Goal: Task Accomplishment & Management: Manage account settings

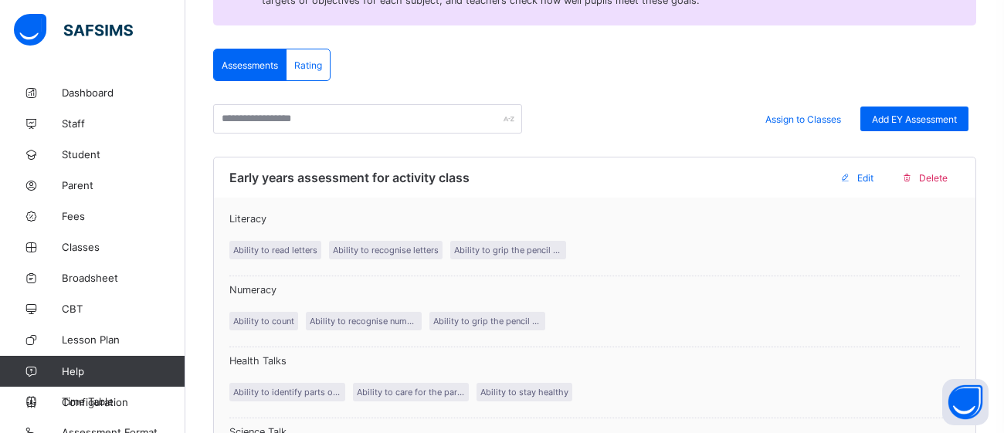
scroll to position [264, 0]
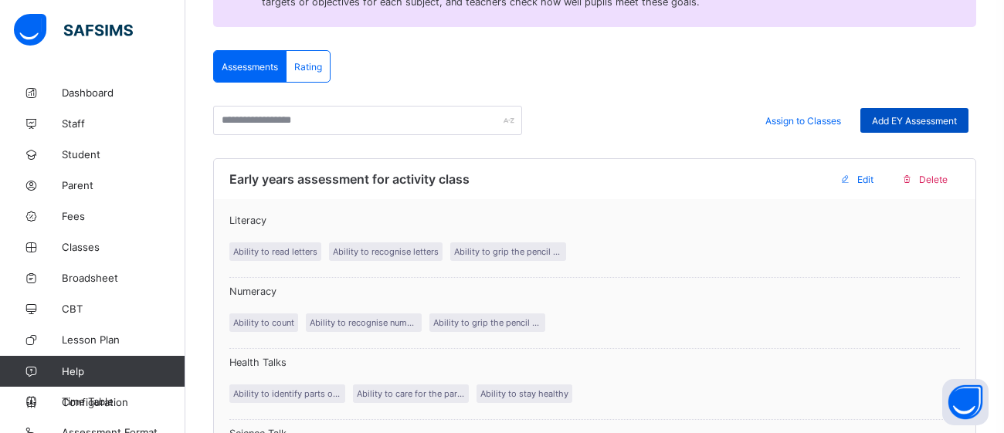
click at [912, 117] on span "Add EY Assessment" at bounding box center [914, 121] width 85 height 12
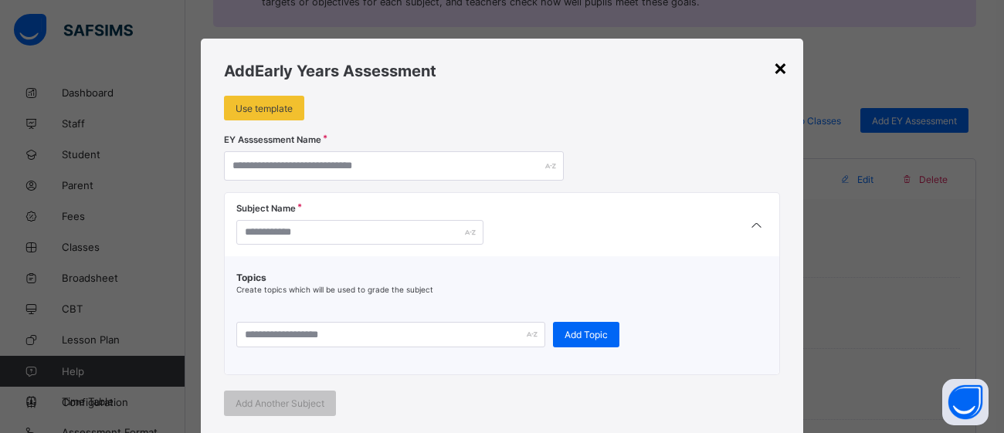
click at [781, 70] on div "×" at bounding box center [780, 67] width 15 height 26
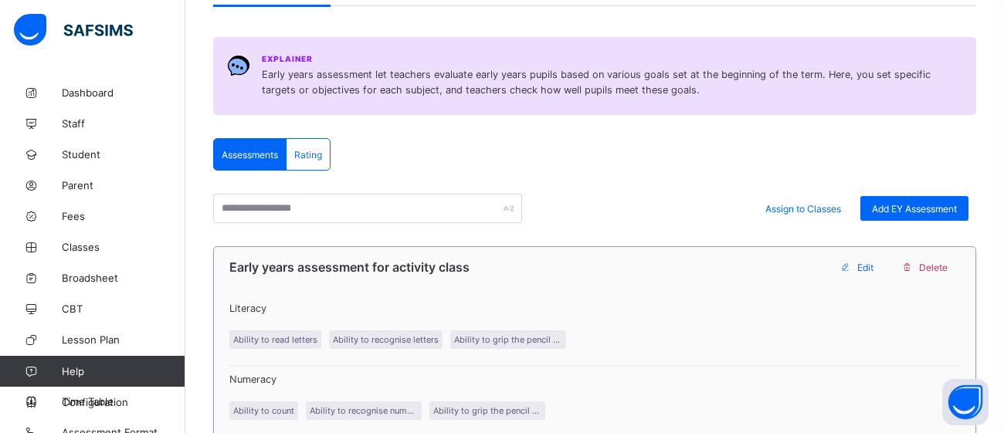
scroll to position [177, 0]
click at [315, 144] on div "Rating" at bounding box center [308, 153] width 43 height 31
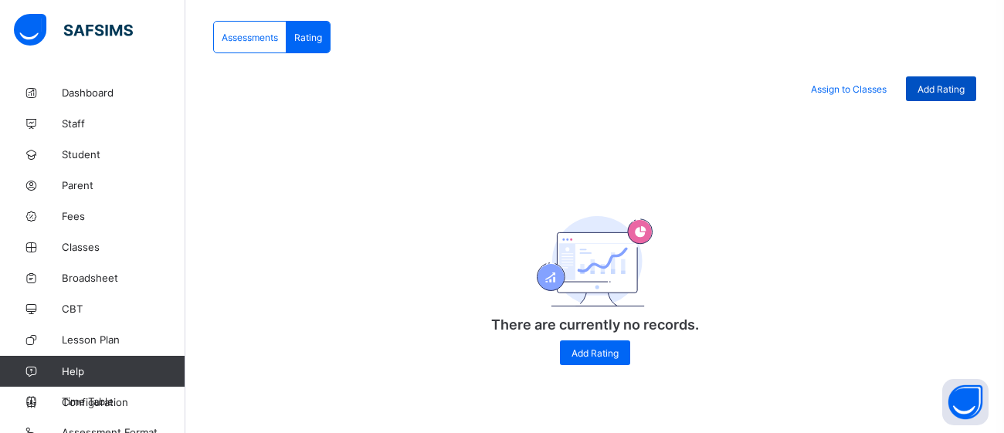
scroll to position [293, 0]
click at [573, 351] on span "Add Rating" at bounding box center [595, 354] width 47 height 12
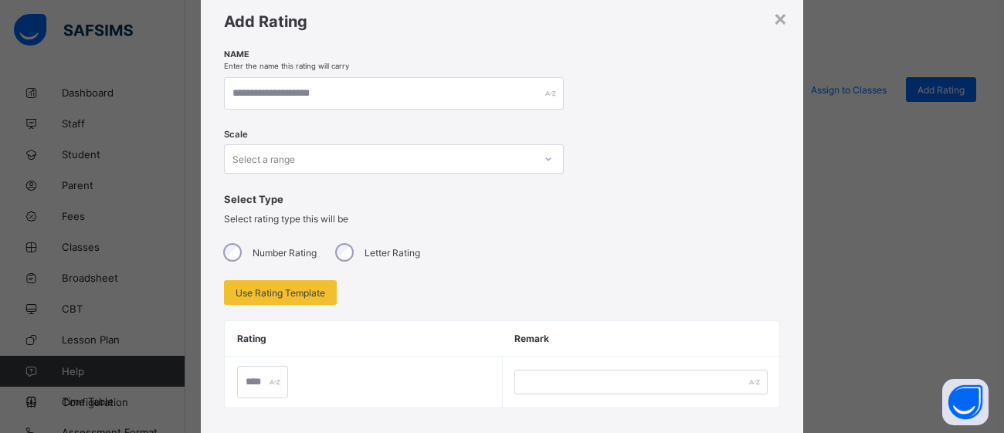
scroll to position [46, 0]
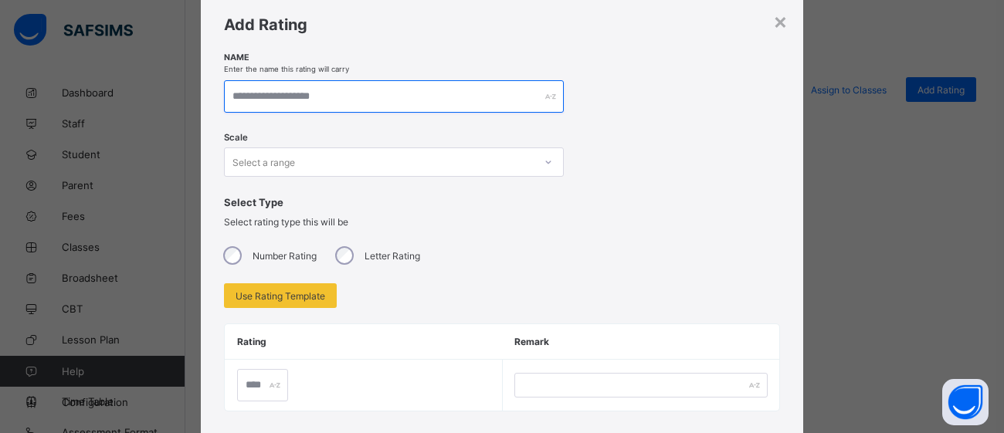
click at [333, 100] on input "text" at bounding box center [394, 96] width 340 height 32
type input "*"
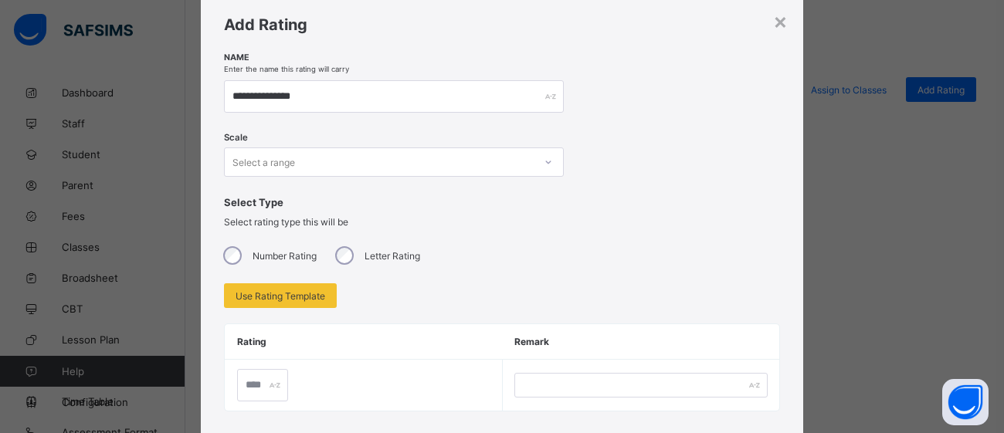
click at [544, 160] on icon at bounding box center [548, 161] width 9 height 15
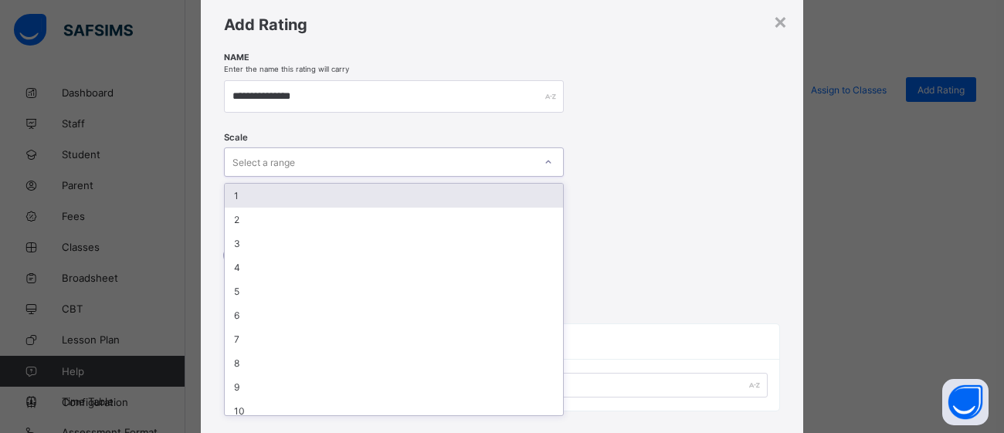
click at [487, 205] on div "1" at bounding box center [394, 196] width 338 height 24
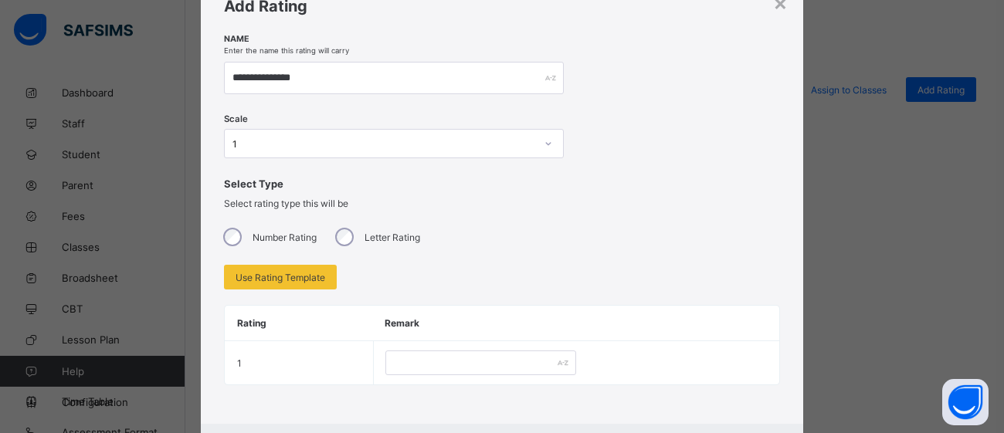
scroll to position [63, 0]
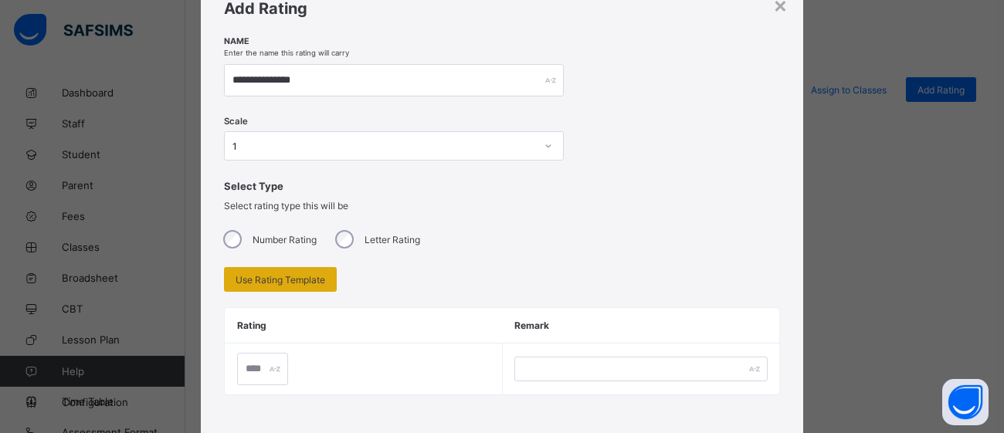
click at [290, 277] on span "Use Rating Template" at bounding box center [281, 280] width 90 height 12
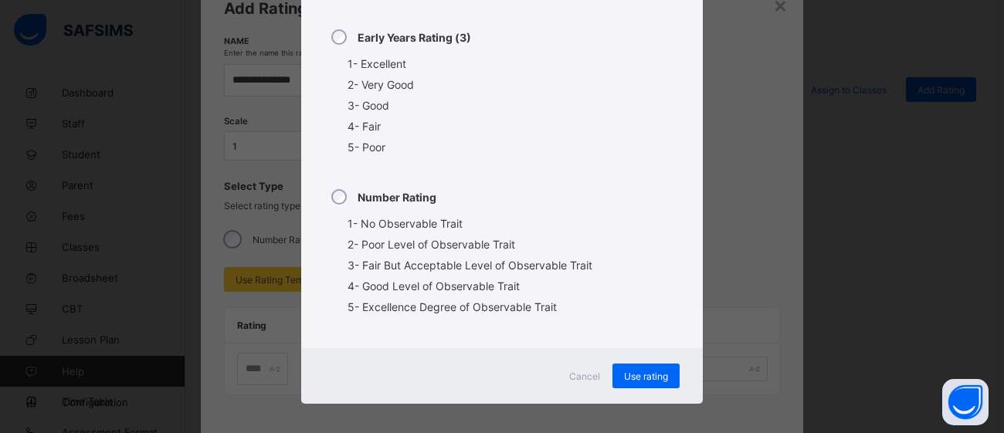
scroll to position [403, 0]
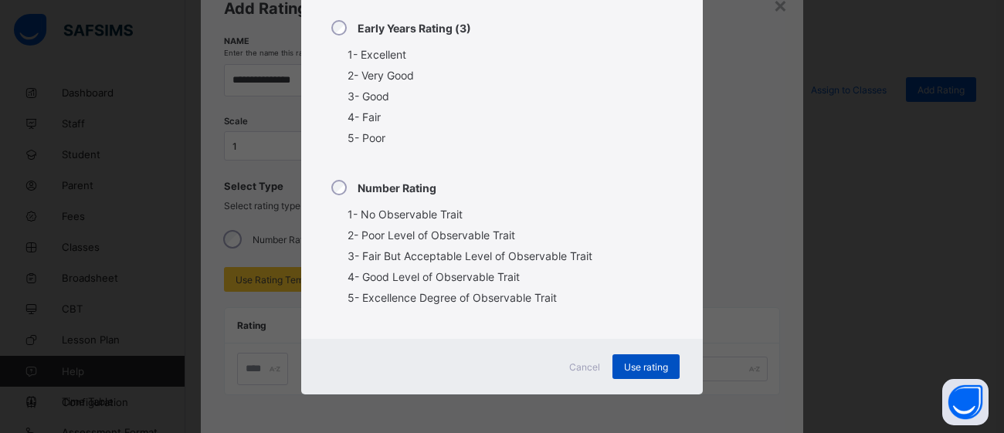
click at [629, 373] on div "Use rating" at bounding box center [646, 367] width 67 height 25
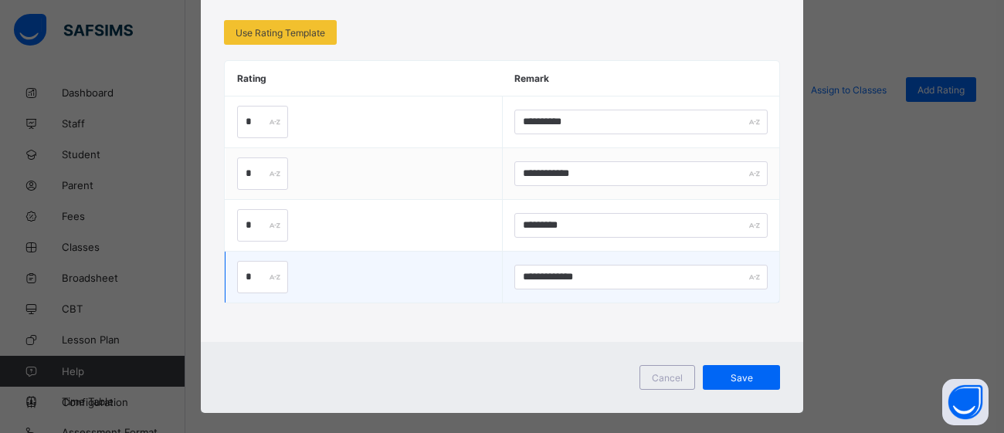
scroll to position [186, 0]
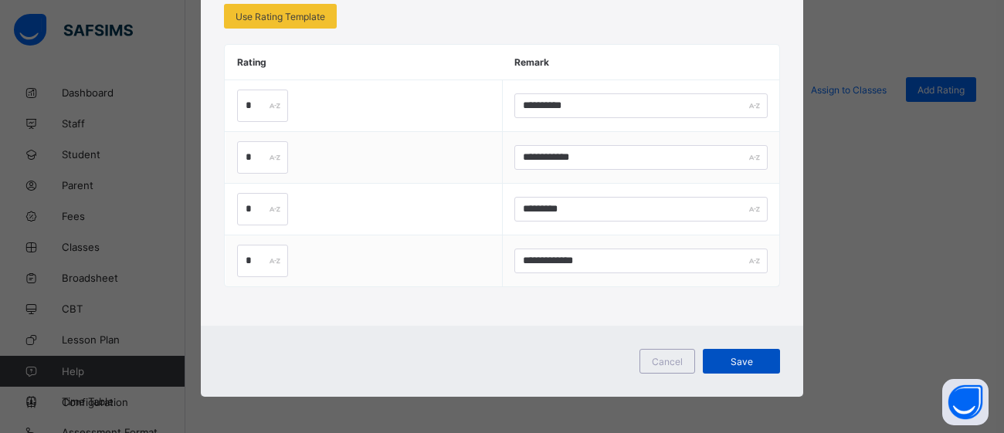
click at [741, 361] on span "Save" at bounding box center [742, 362] width 54 height 12
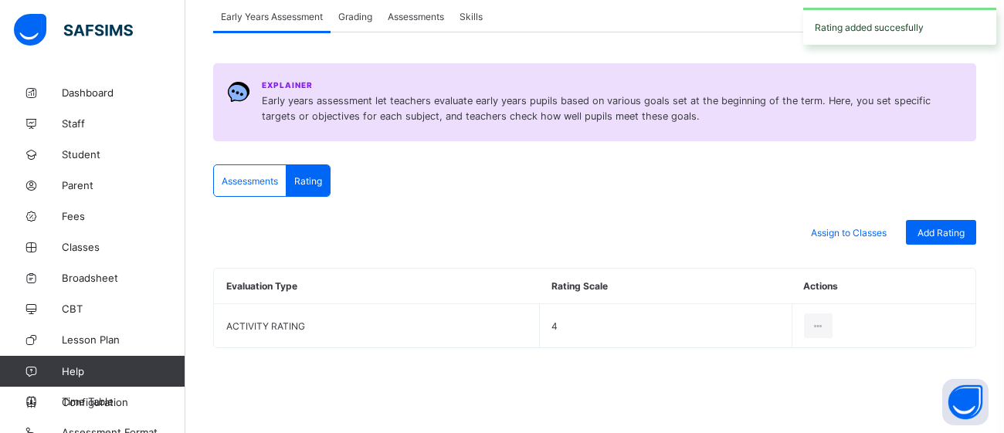
scroll to position [148, 0]
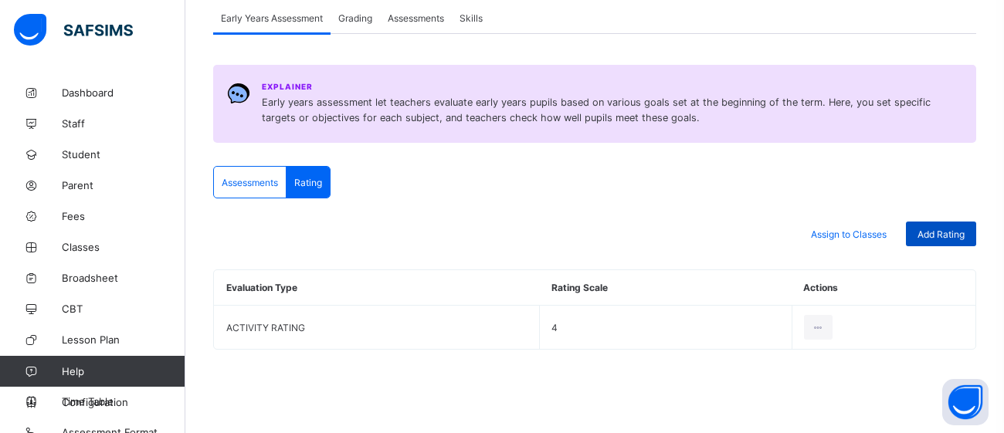
click at [935, 236] on span "Add Rating" at bounding box center [941, 235] width 47 height 12
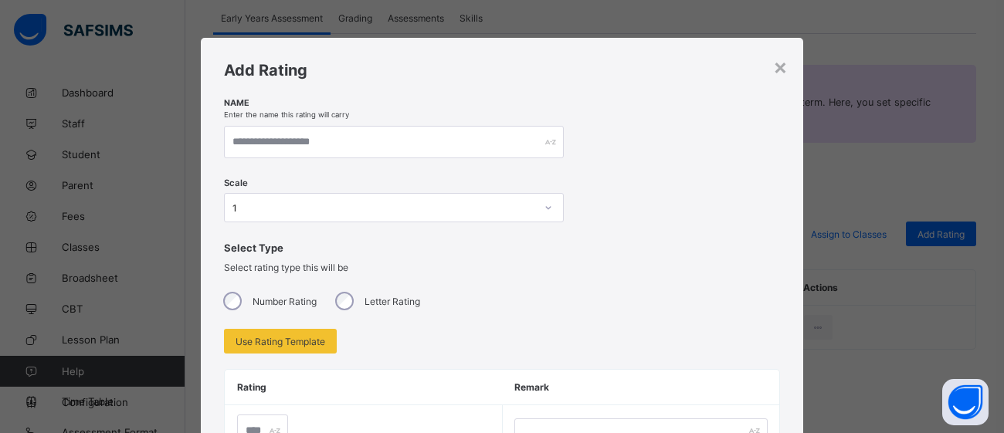
scroll to position [0, 0]
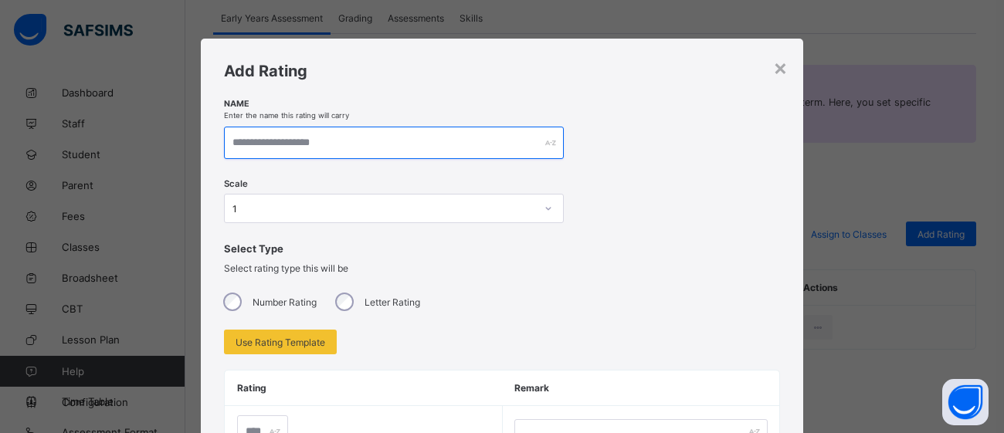
click at [351, 143] on input "text" at bounding box center [394, 143] width 340 height 32
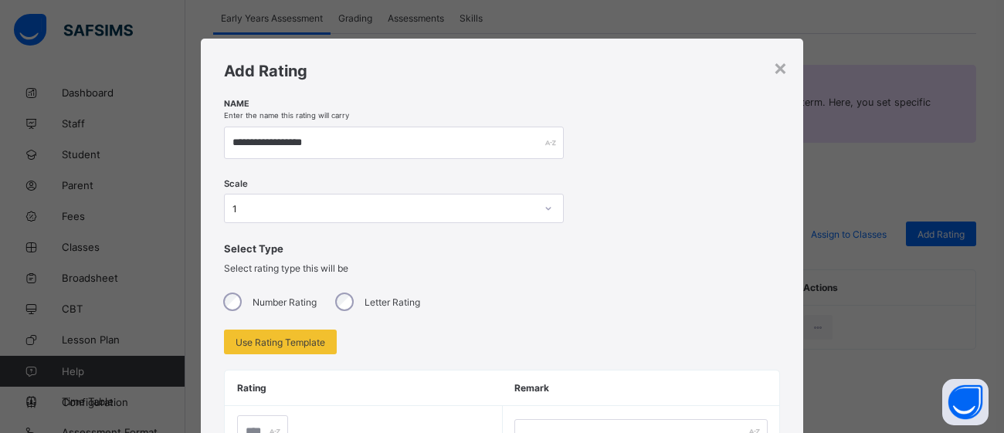
click at [548, 214] on div at bounding box center [548, 209] width 29 height 28
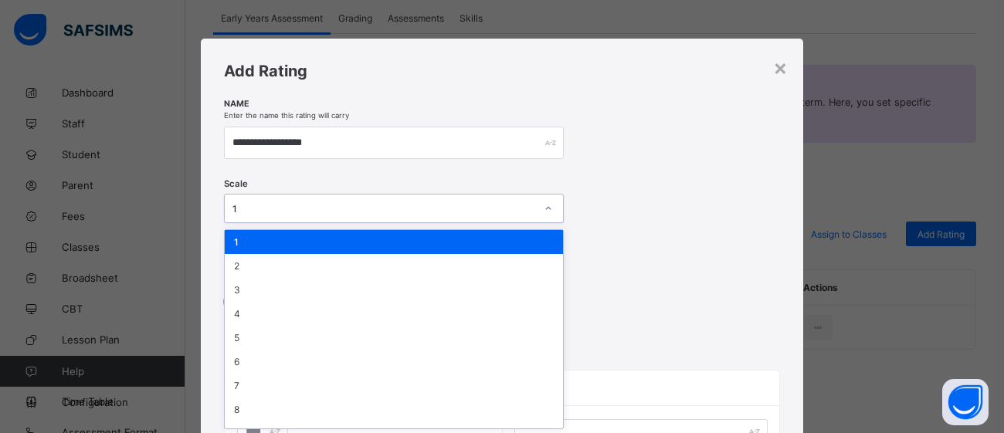
scroll to position [35, 0]
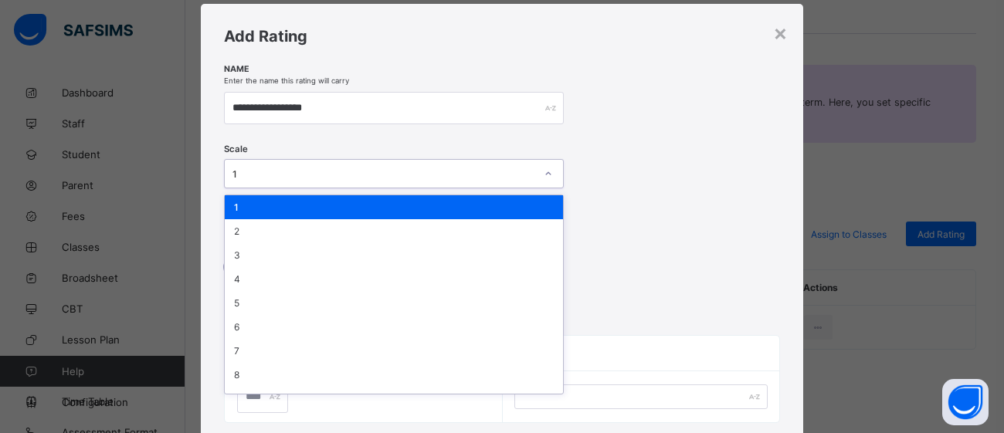
click at [698, 184] on div "Scale option 1, selected. option 1 focused, 1 of 10. 10 results available. Use …" at bounding box center [502, 176] width 556 height 64
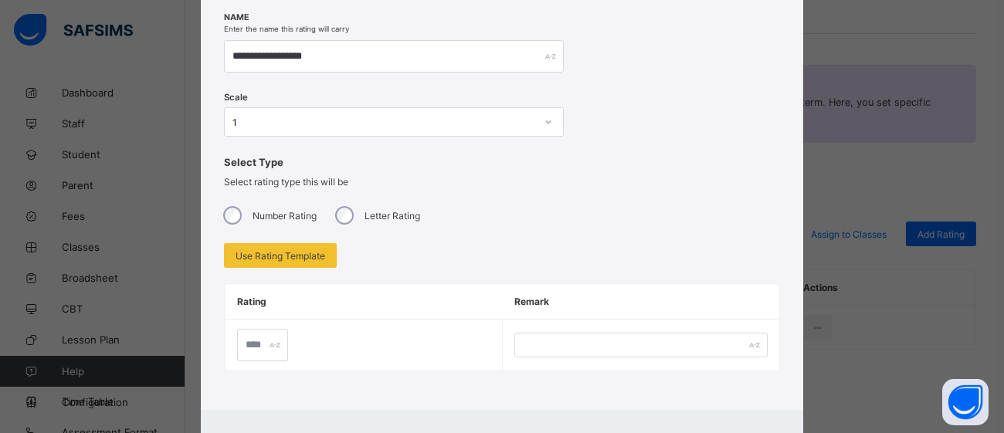
scroll to position [170, 0]
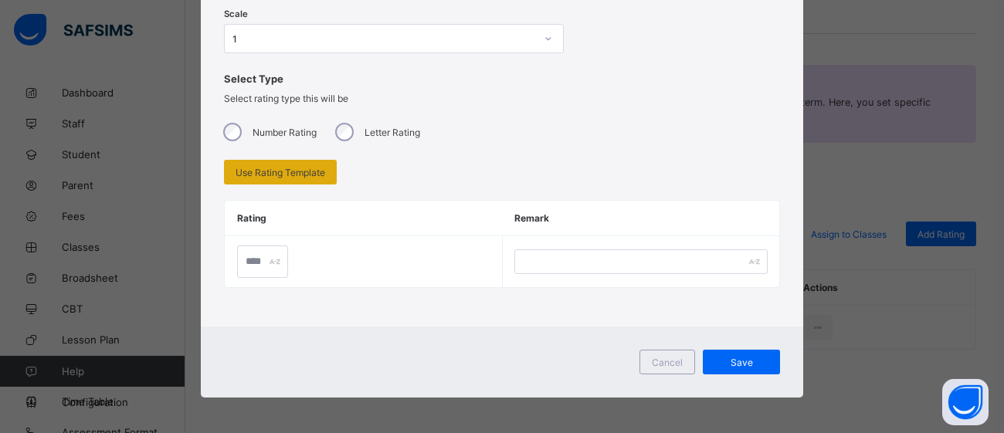
click at [270, 173] on span "Use Rating Template" at bounding box center [281, 173] width 90 height 12
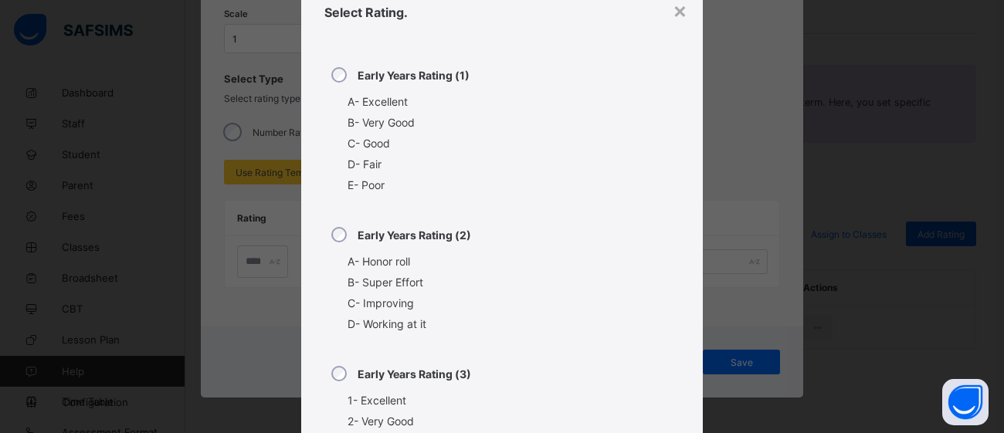
scroll to position [0, 0]
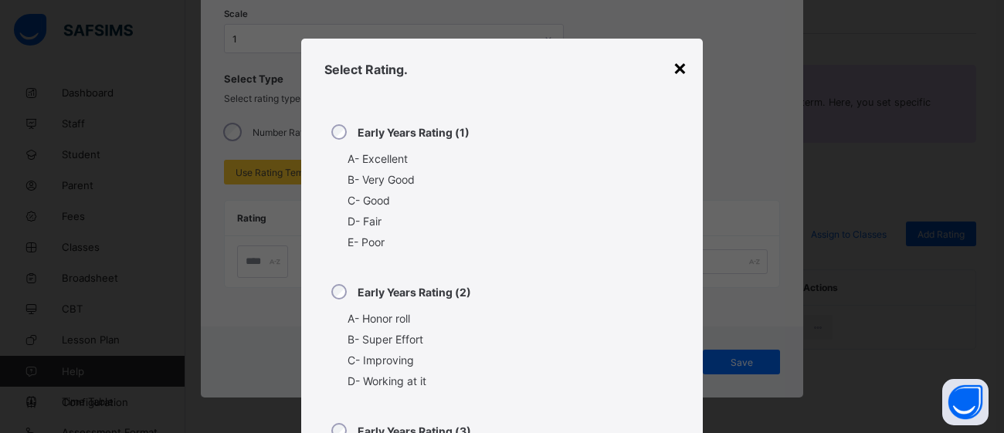
click at [673, 66] on div "×" at bounding box center [680, 67] width 15 height 26
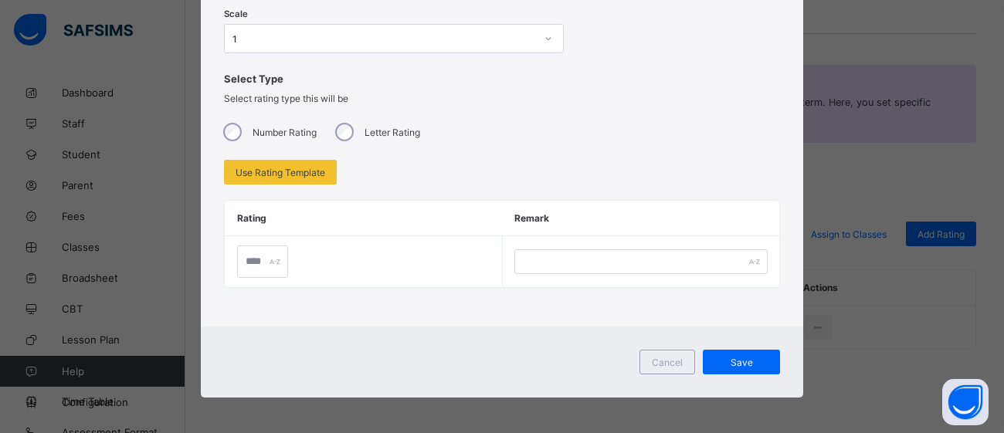
scroll to position [162, 0]
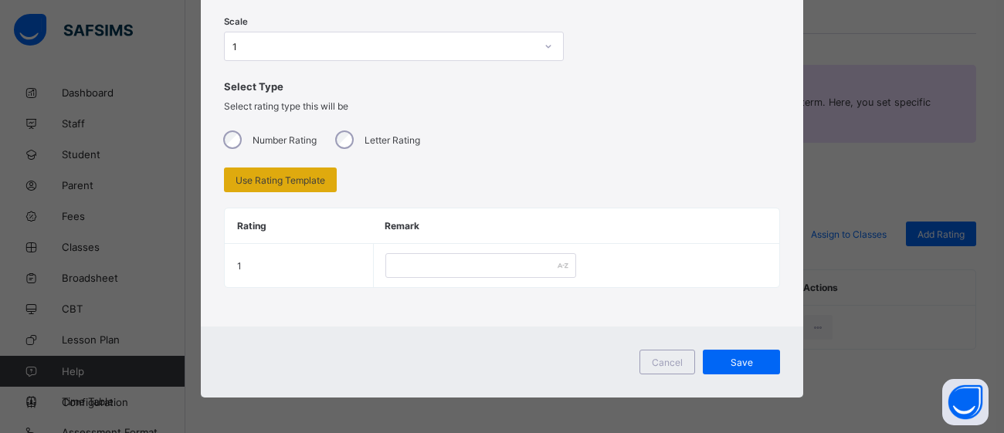
click at [278, 177] on span "Use Rating Template" at bounding box center [281, 181] width 90 height 12
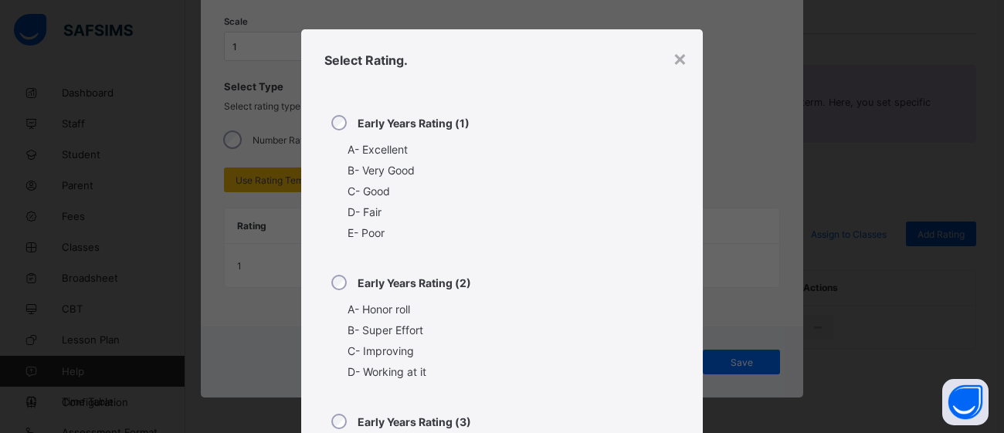
scroll to position [0, 0]
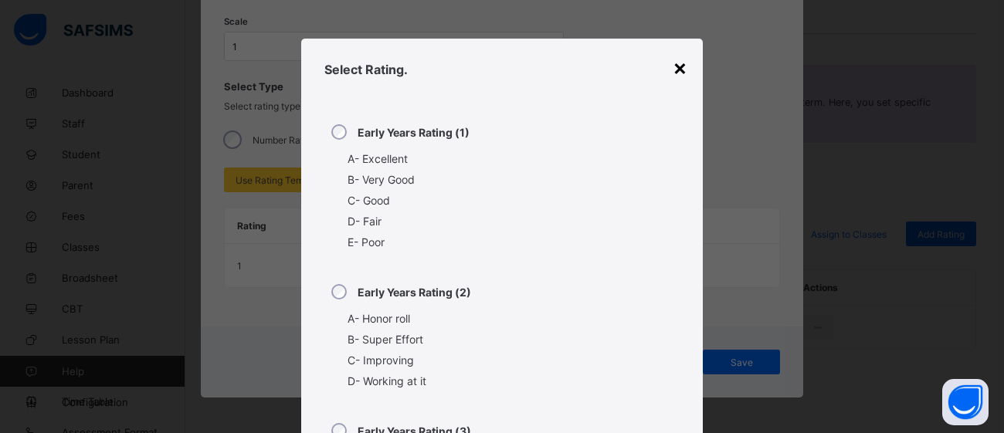
click at [673, 77] on div "×" at bounding box center [680, 67] width 15 height 26
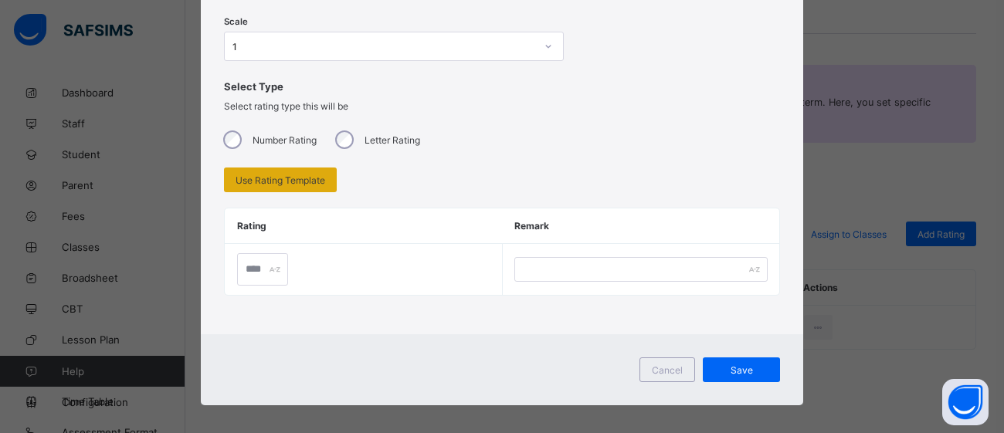
click at [298, 171] on div "Use Rating Template" at bounding box center [280, 180] width 113 height 25
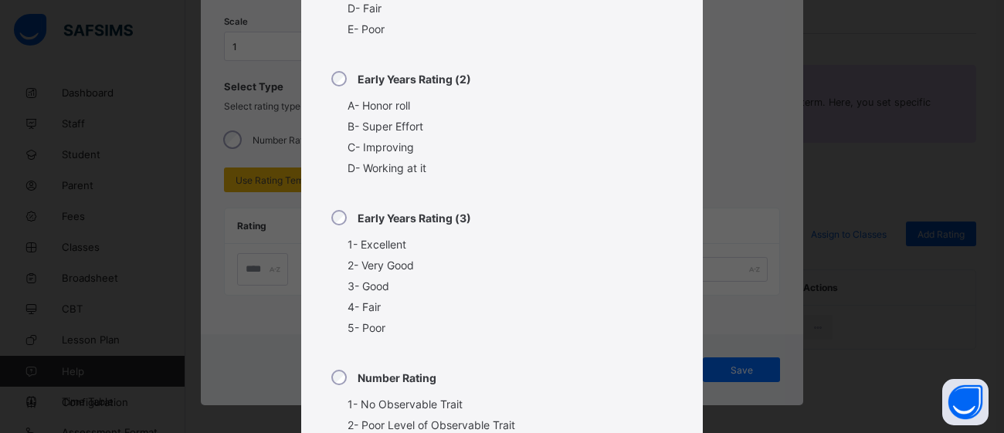
scroll to position [403, 0]
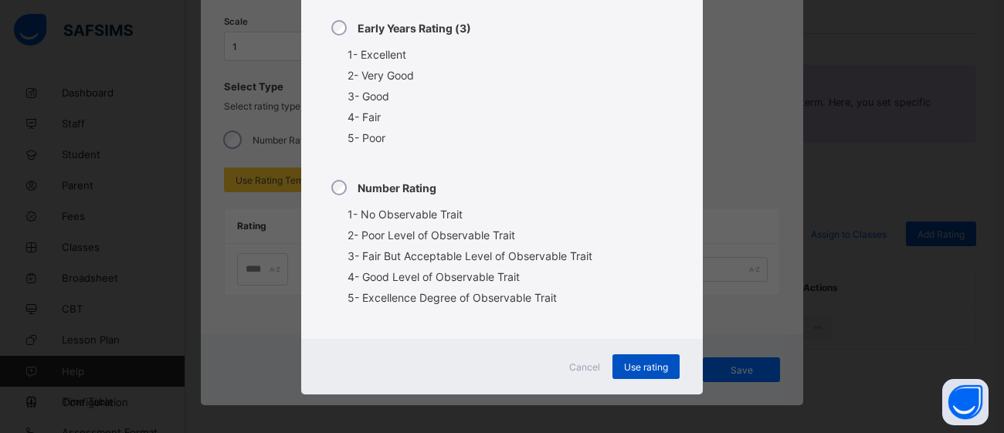
click at [647, 365] on span "Use rating" at bounding box center [646, 368] width 44 height 12
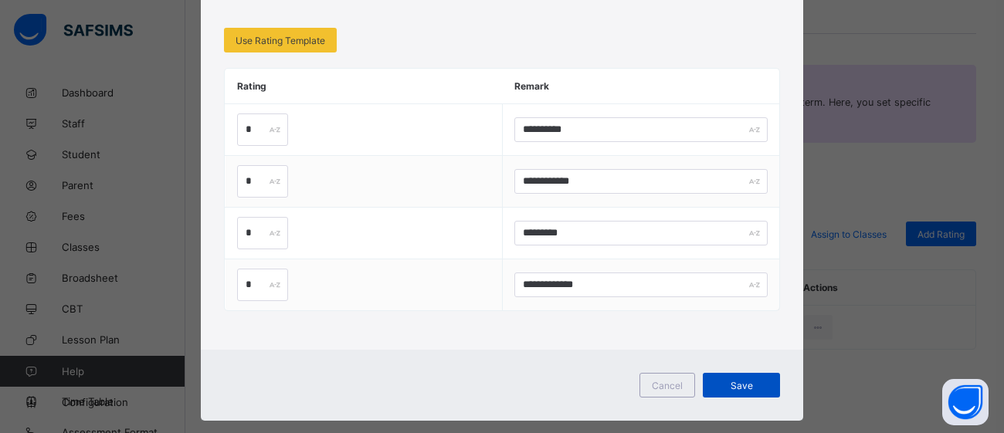
click at [745, 383] on span "Save" at bounding box center [742, 386] width 54 height 12
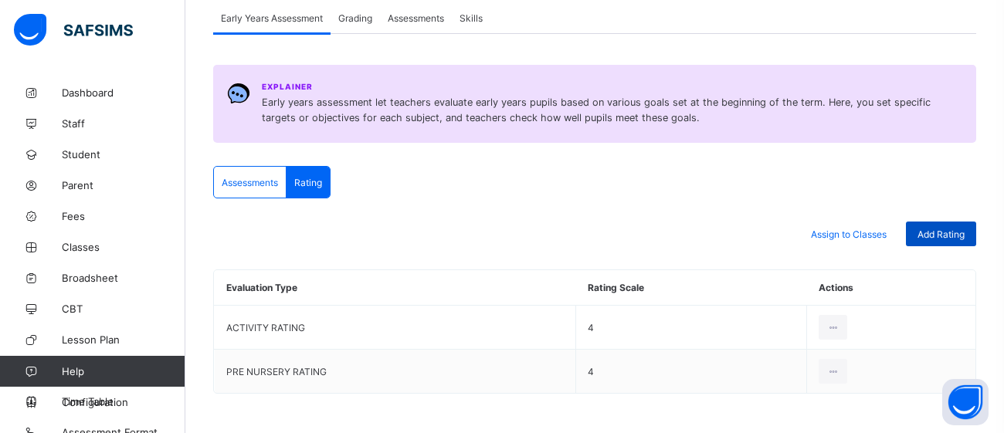
click at [942, 233] on span "Add Rating" at bounding box center [941, 235] width 47 height 12
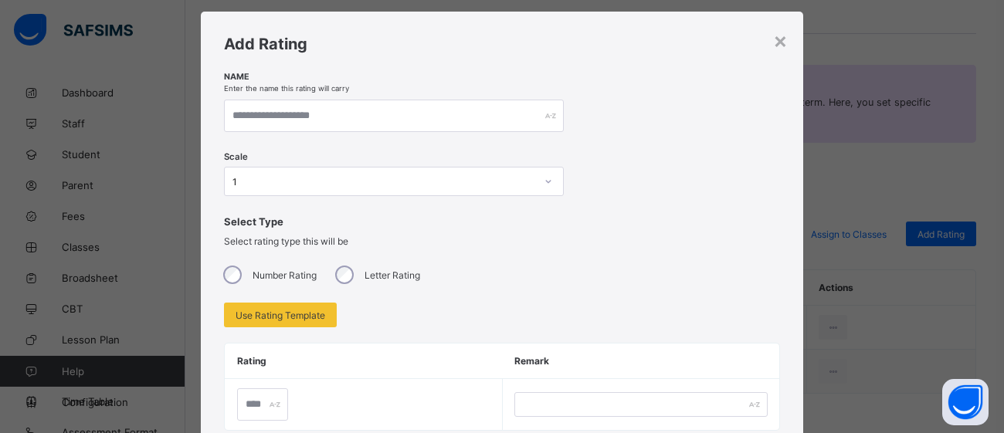
scroll to position [0, 0]
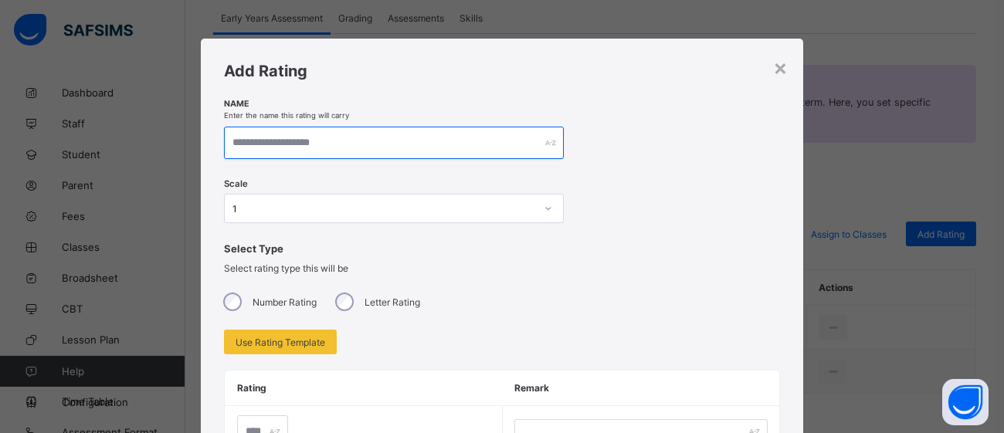
click at [376, 135] on input "text" at bounding box center [394, 143] width 340 height 32
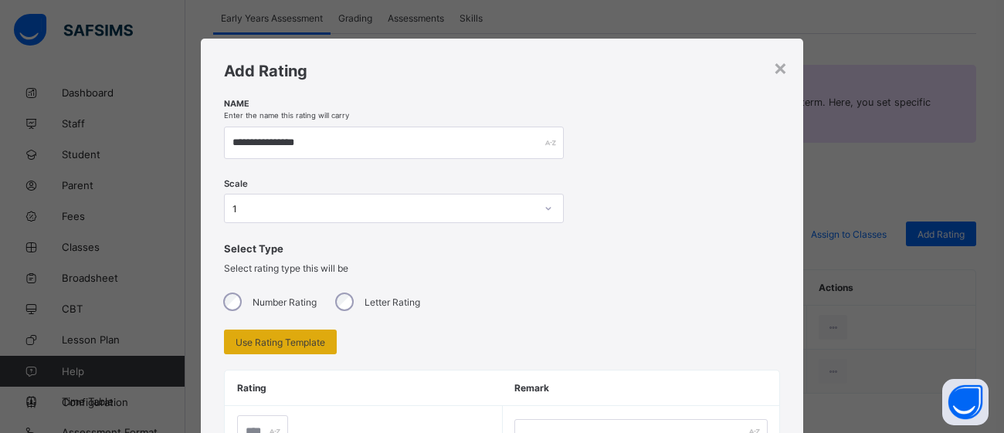
click at [293, 344] on span "Use Rating Template" at bounding box center [281, 343] width 90 height 12
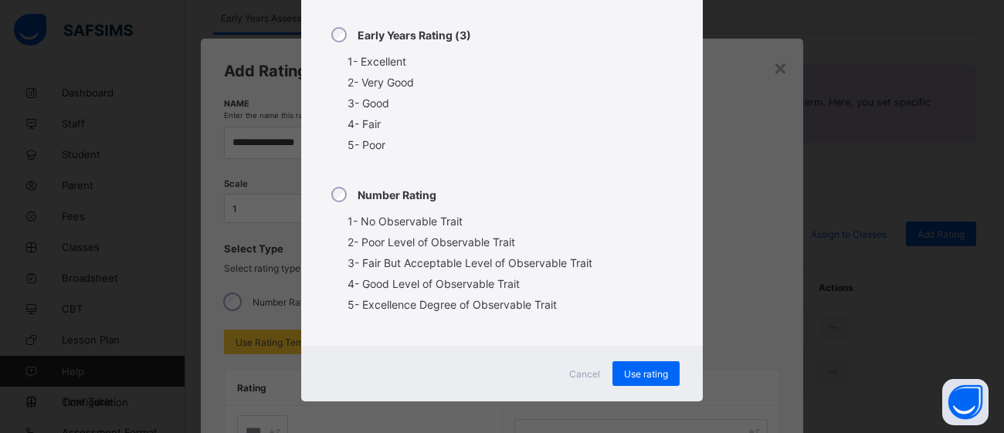
scroll to position [403, 0]
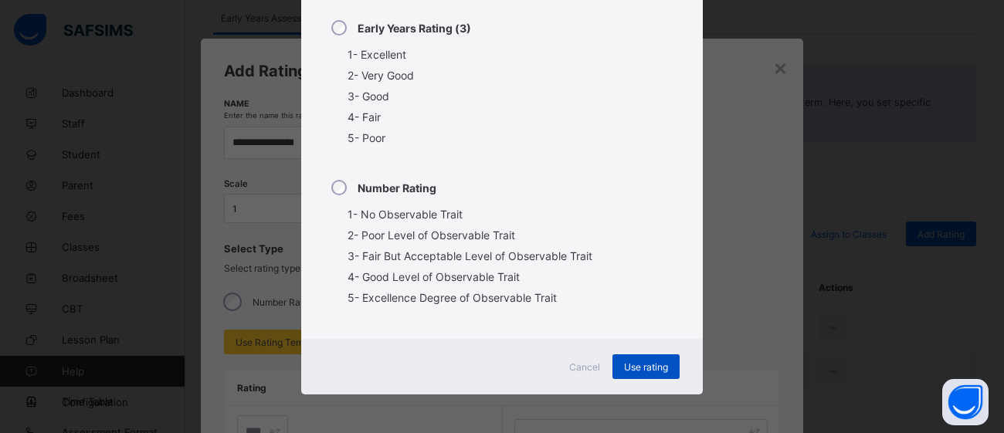
click at [642, 377] on div "Use rating" at bounding box center [646, 367] width 67 height 25
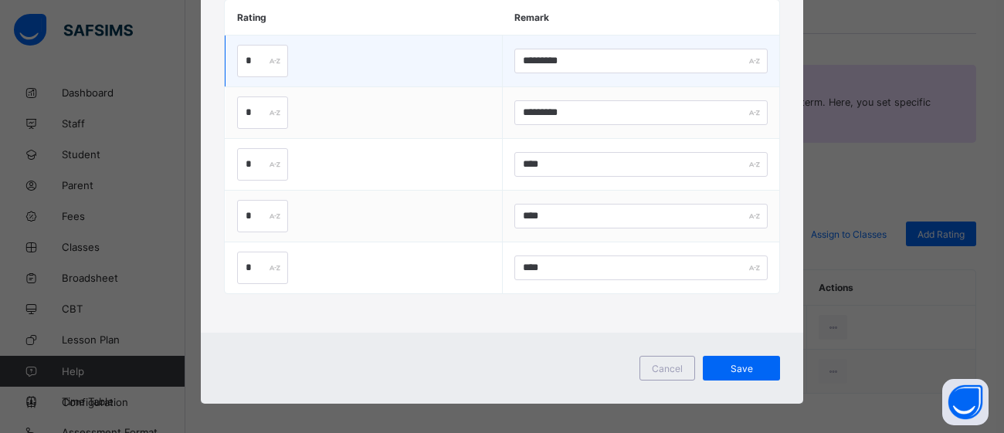
scroll to position [239, 0]
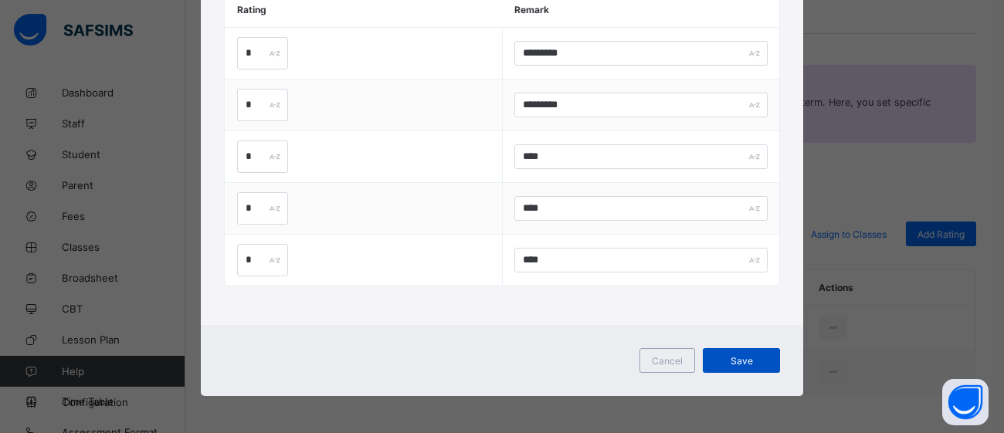
click at [749, 356] on span "Save" at bounding box center [742, 361] width 54 height 12
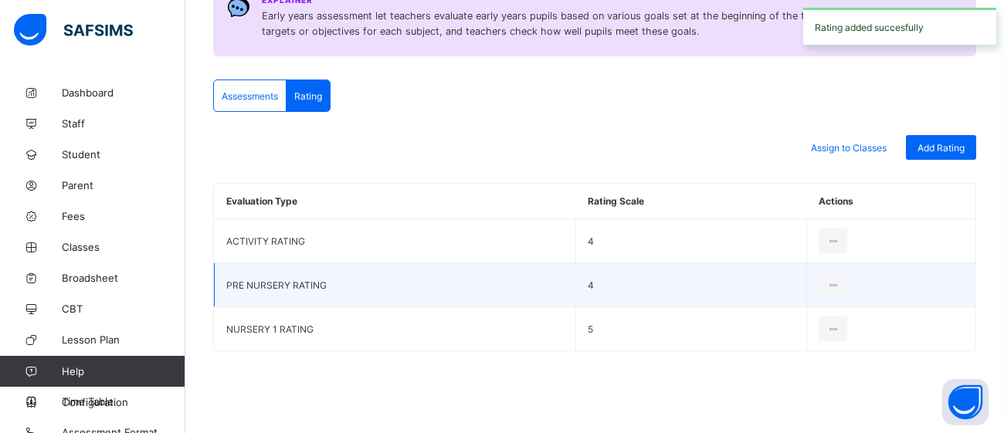
scroll to position [236, 0]
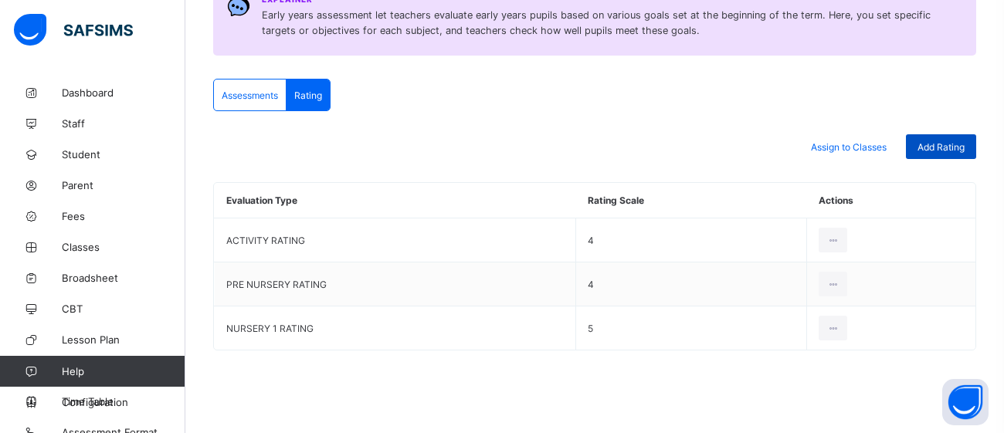
click at [951, 146] on span "Add Rating" at bounding box center [941, 147] width 47 height 12
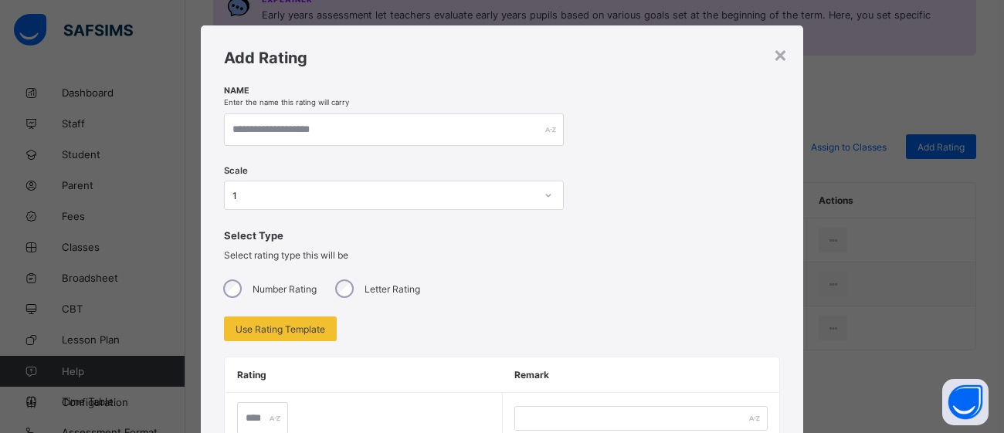
scroll to position [0, 0]
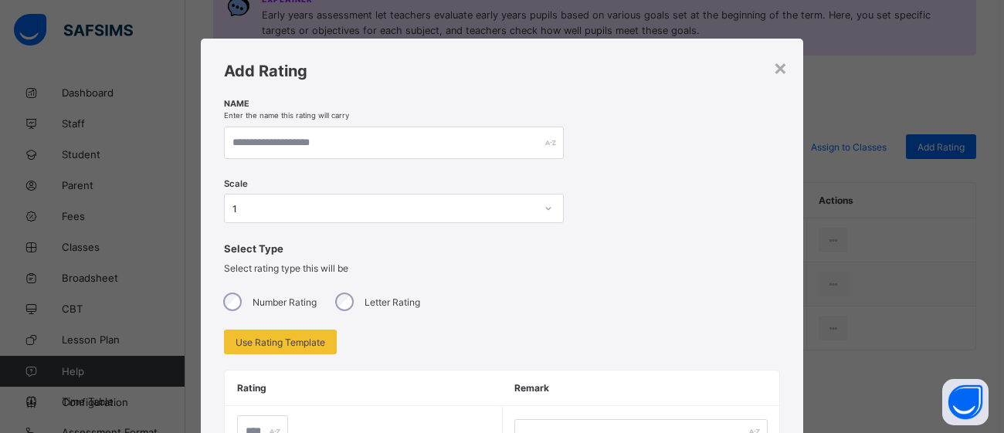
click at [667, 186] on div "Scale 1" at bounding box center [502, 210] width 556 height 64
click at [775, 69] on div "×" at bounding box center [780, 67] width 15 height 26
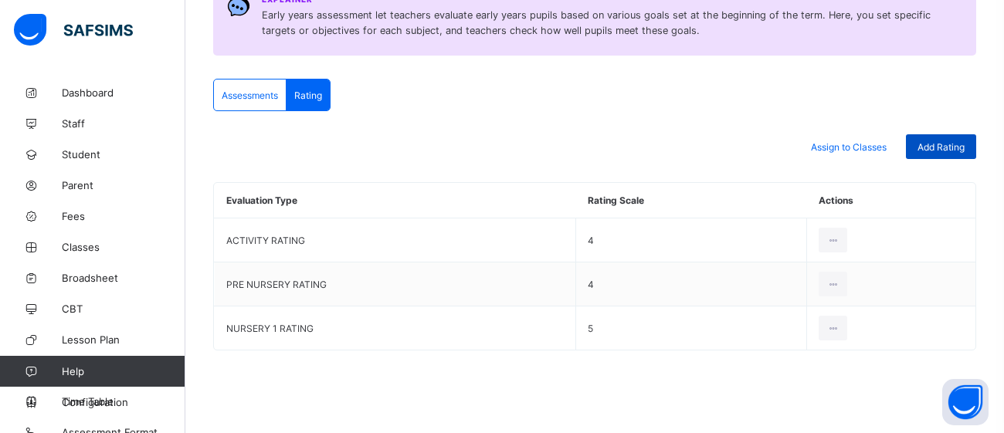
click at [925, 152] on div "Add Rating" at bounding box center [941, 146] width 70 height 25
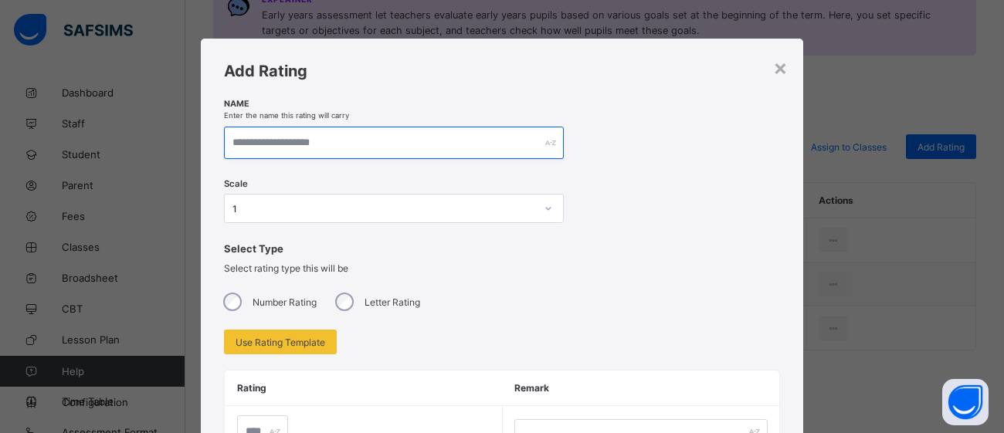
click at [343, 149] on input "text" at bounding box center [394, 143] width 340 height 32
type input "**********"
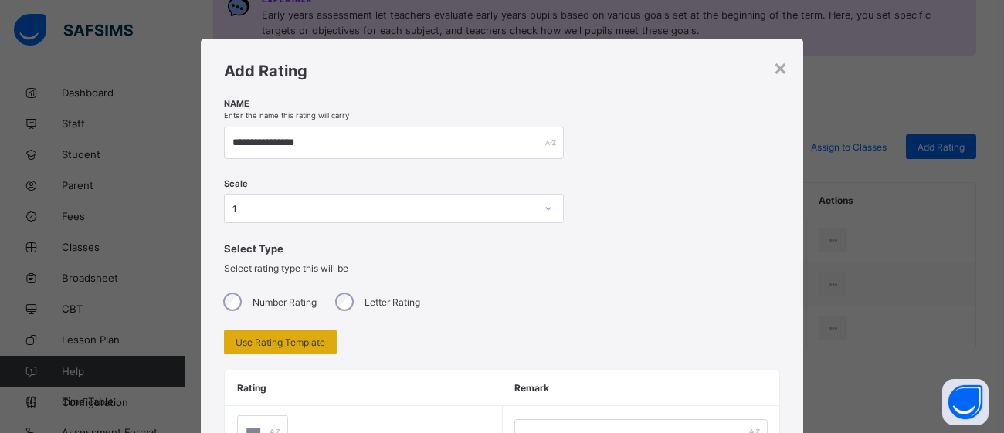
click at [299, 340] on span "Use Rating Template" at bounding box center [281, 343] width 90 height 12
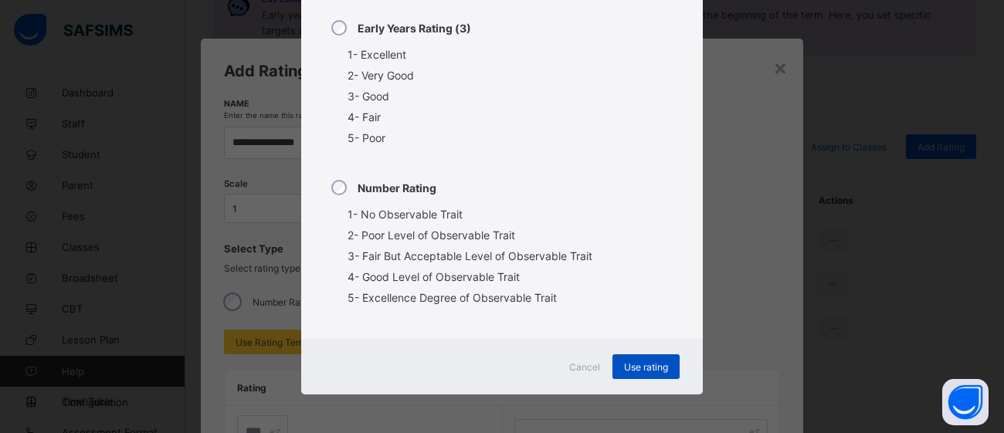
click at [648, 371] on span "Use rating" at bounding box center [646, 368] width 44 height 12
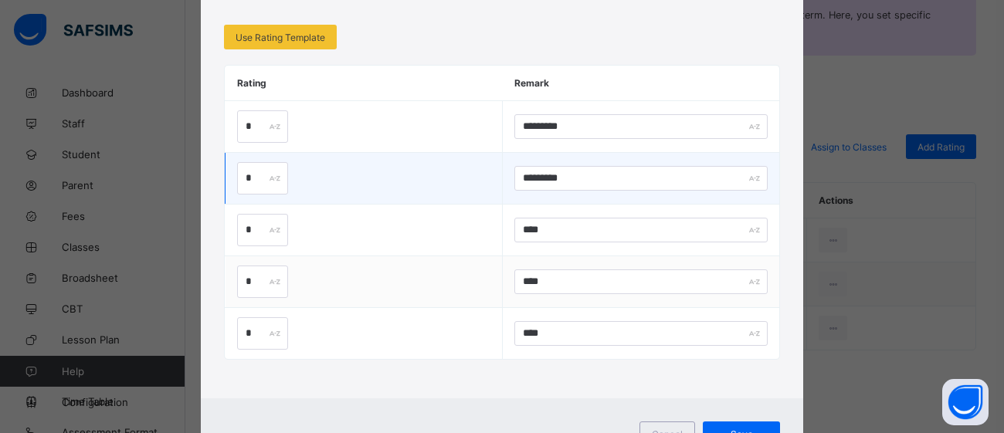
scroll to position [239, 0]
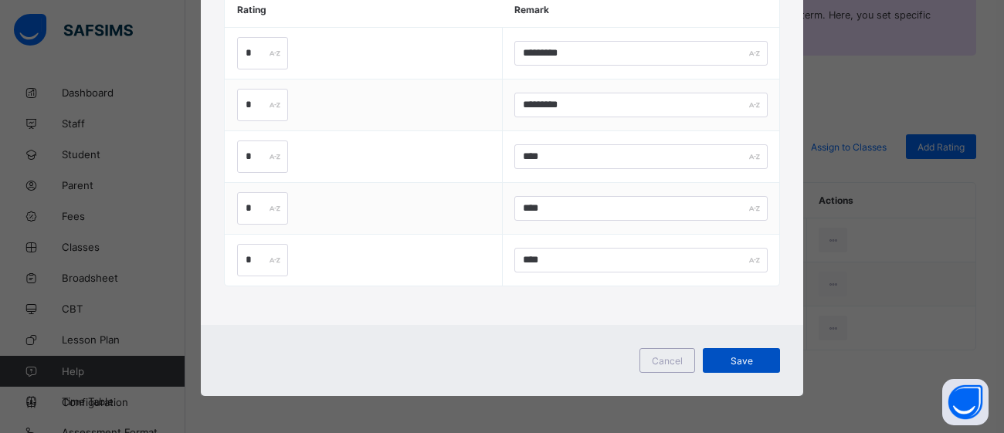
click at [749, 367] on div "Save" at bounding box center [741, 360] width 77 height 25
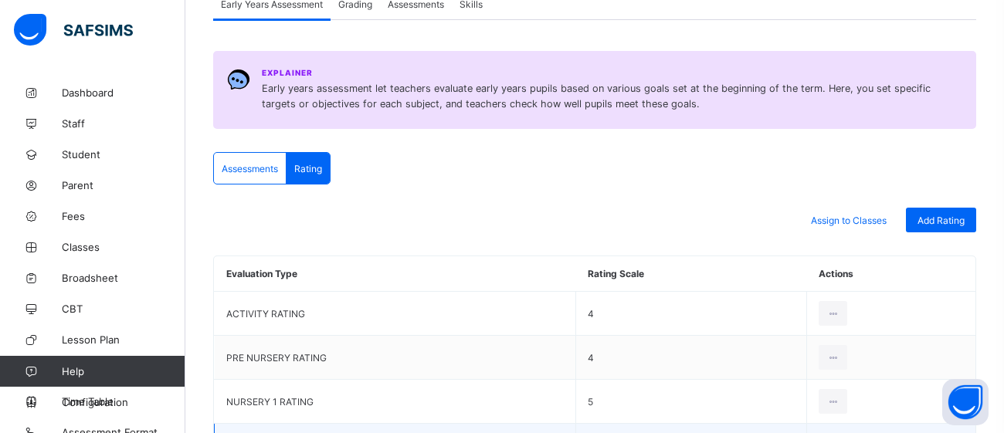
scroll to position [134, 0]
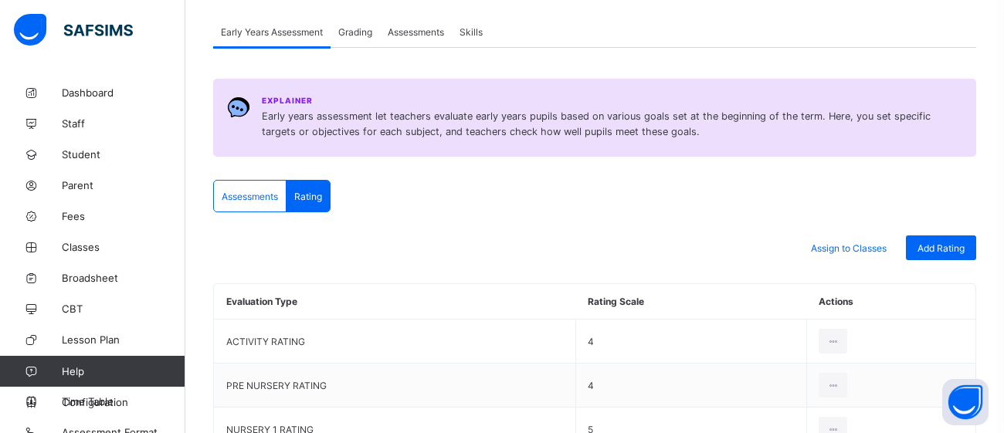
click at [272, 197] on span "Assessments" at bounding box center [250, 197] width 56 height 12
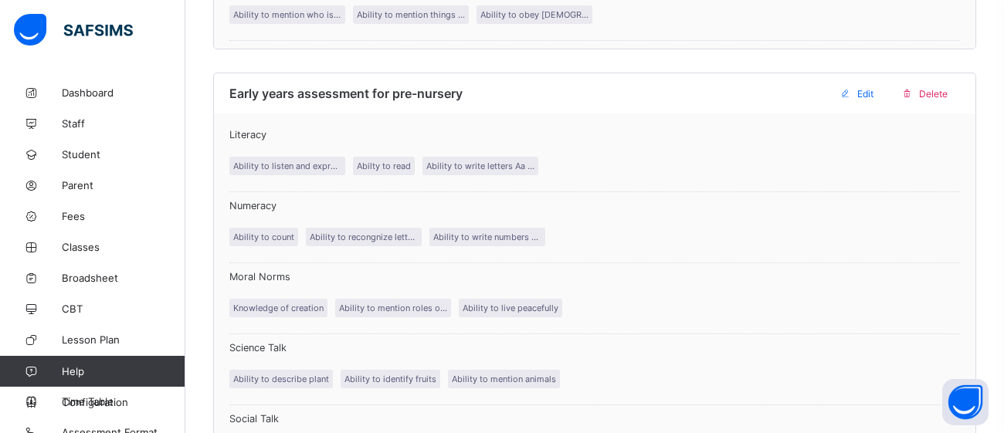
scroll to position [861, 0]
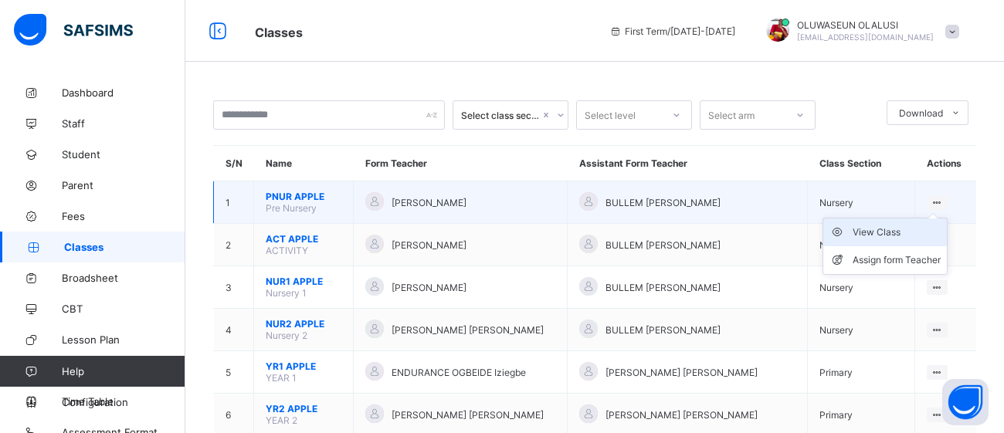
click at [891, 232] on div "View Class" at bounding box center [897, 232] width 88 height 15
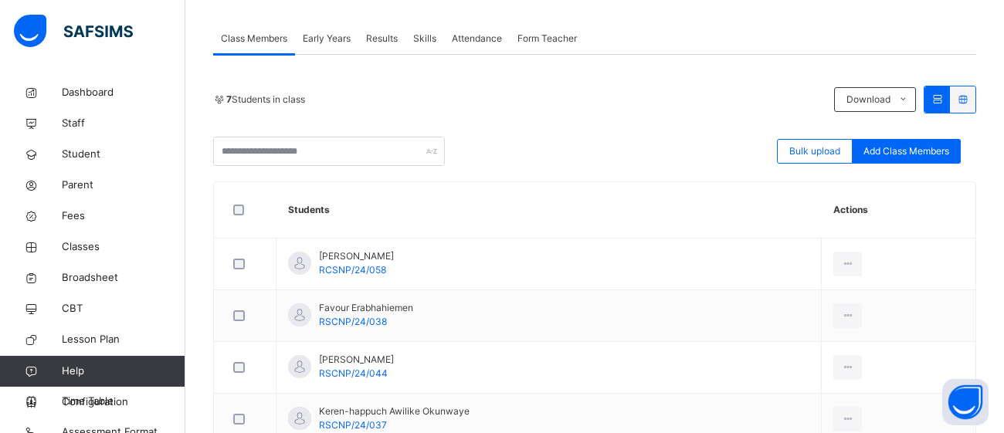
scroll to position [266, 0]
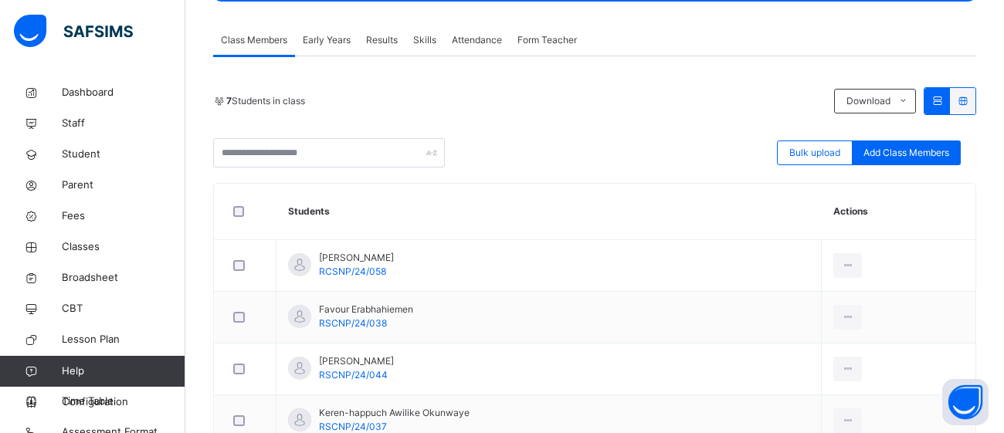
click at [306, 36] on span "Early Years" at bounding box center [327, 40] width 48 height 14
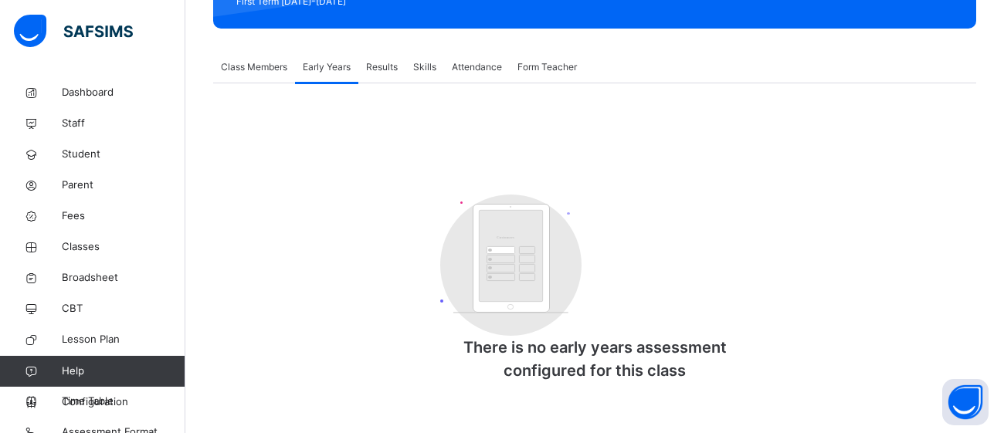
scroll to position [241, 0]
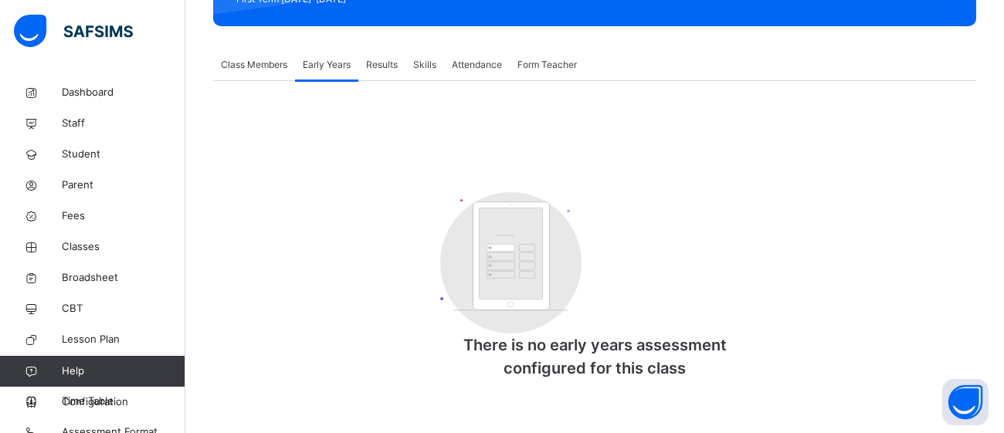
click at [380, 69] on span "Results" at bounding box center [382, 65] width 32 height 14
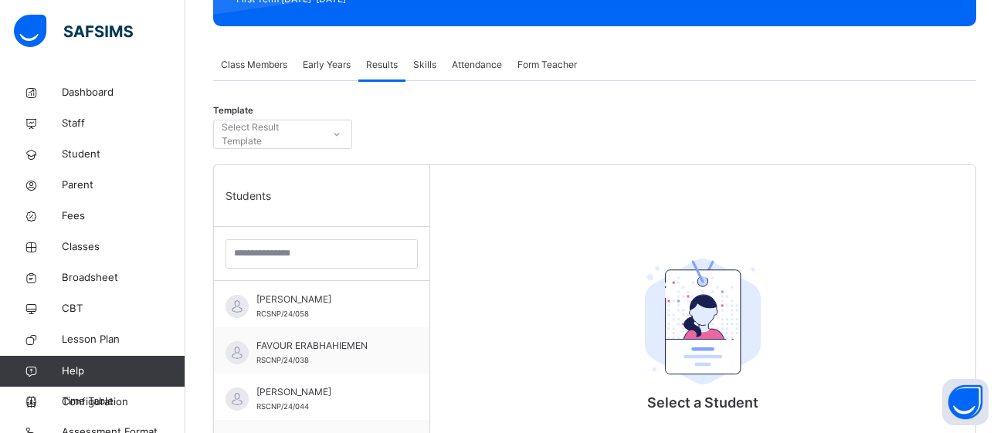
click at [421, 59] on span "Skills" at bounding box center [424, 65] width 23 height 14
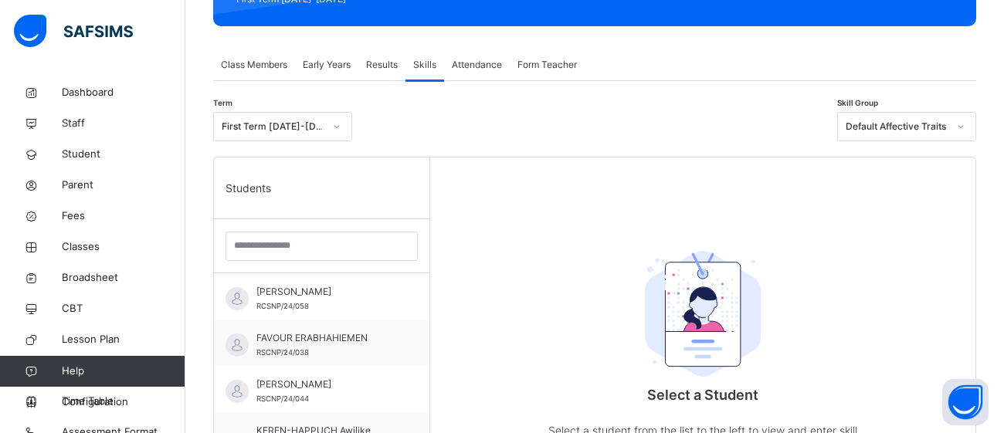
click at [486, 56] on div "Attendance" at bounding box center [477, 64] width 66 height 31
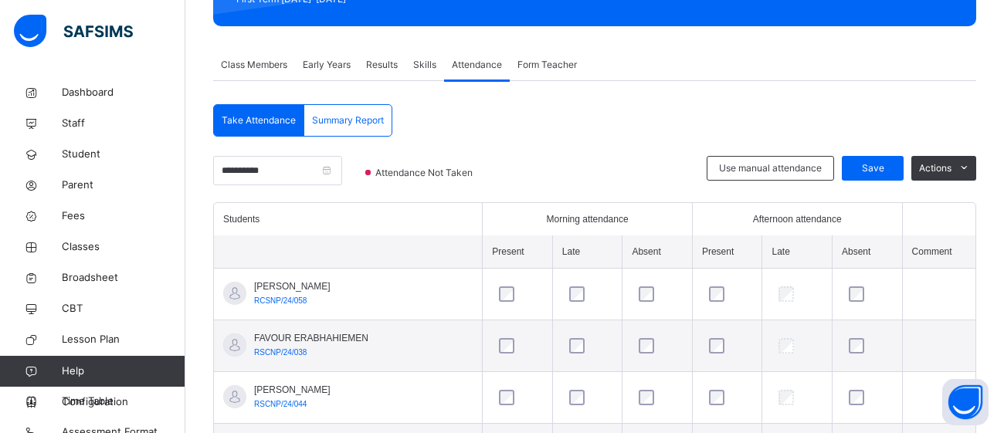
click at [526, 66] on span "Form Teacher" at bounding box center [547, 65] width 59 height 14
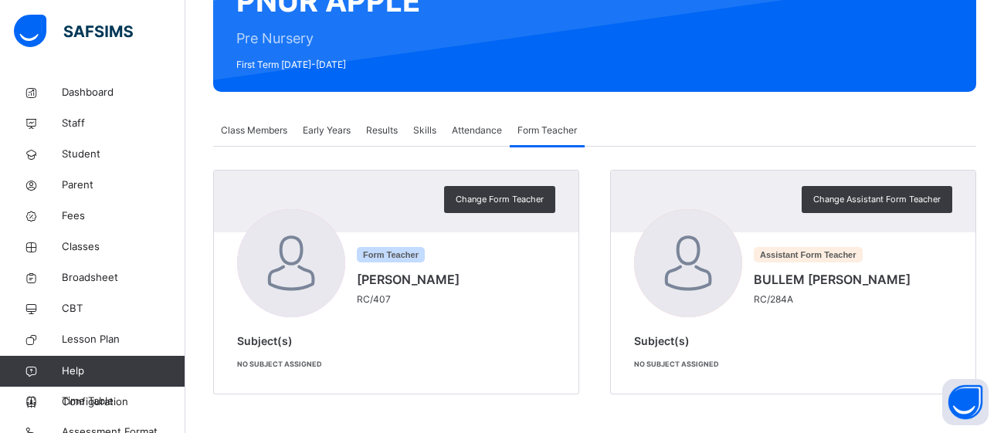
scroll to position [176, 0]
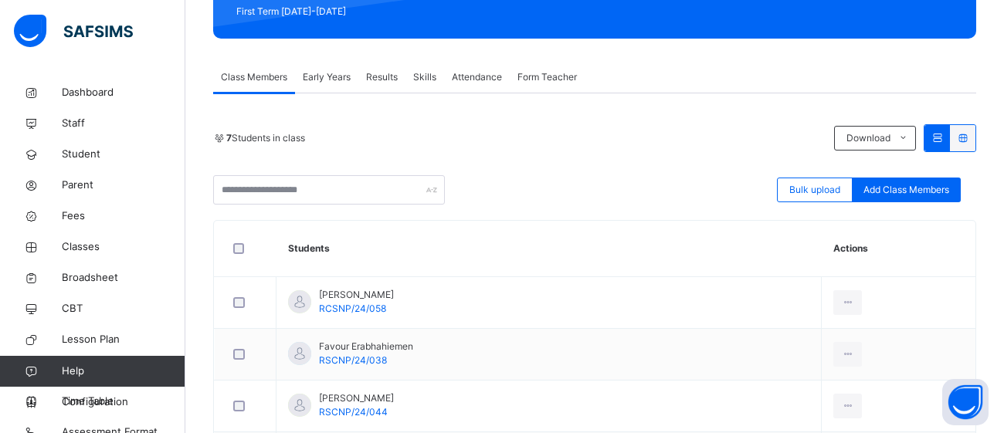
scroll to position [267, 0]
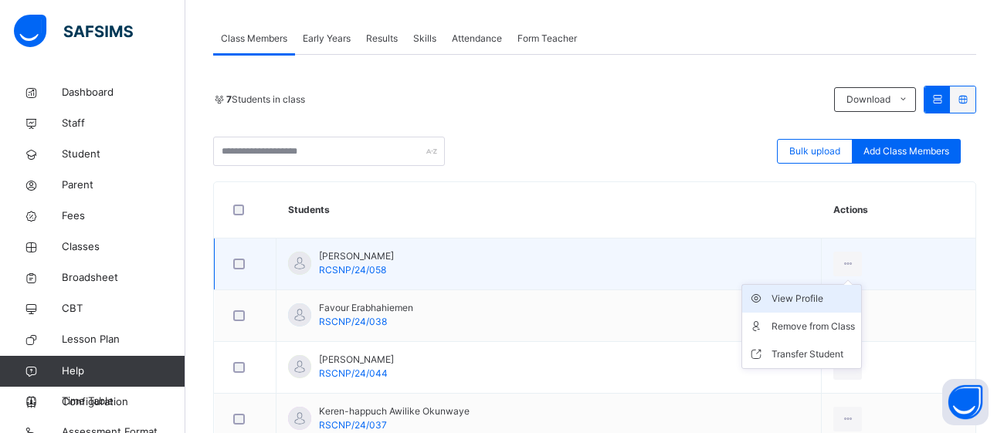
click at [820, 300] on div "View Profile" at bounding box center [813, 298] width 83 height 15
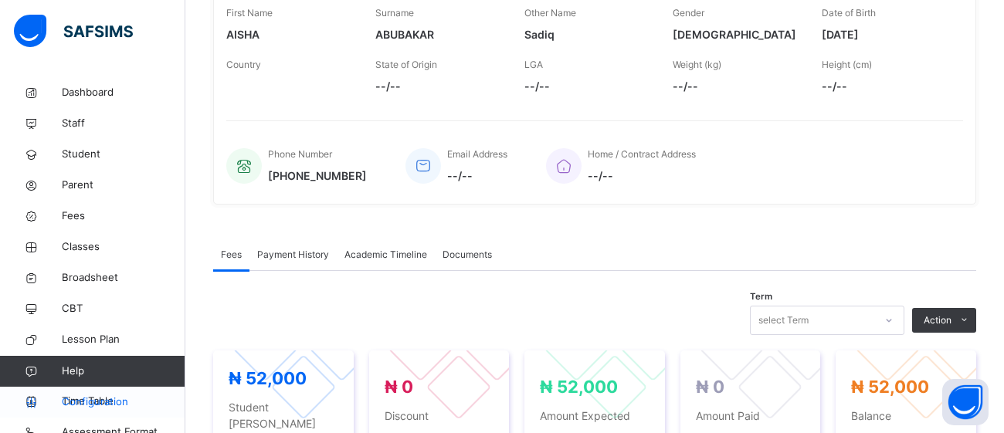
click at [83, 407] on span "Configuration" at bounding box center [123, 402] width 123 height 15
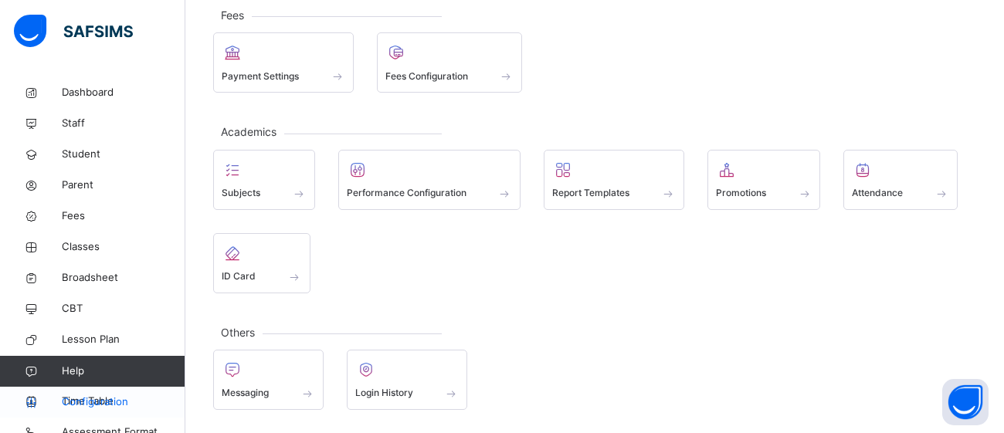
scroll to position [209, 0]
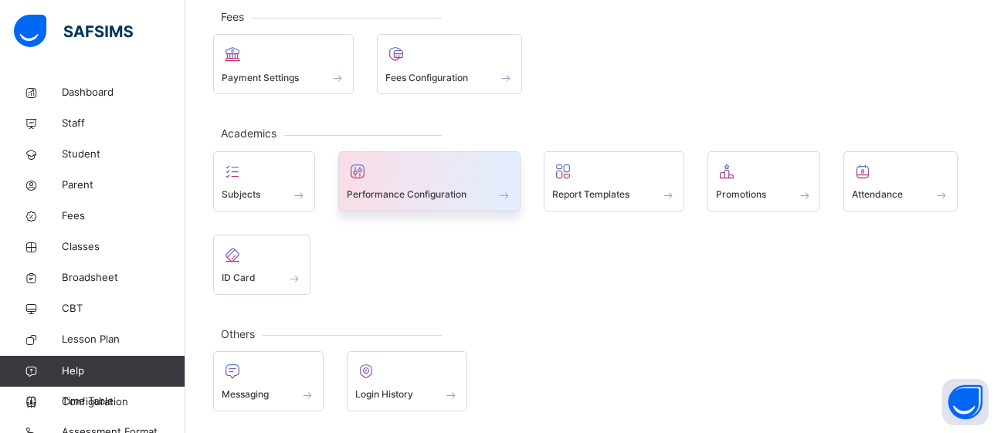
click at [399, 195] on span "Performance Configuration" at bounding box center [407, 195] width 120 height 14
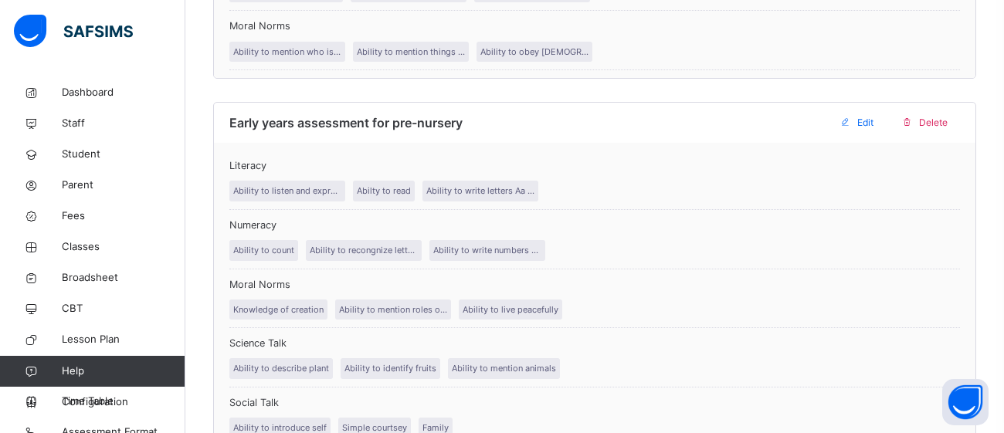
scroll to position [763, 0]
click at [273, 122] on span "Early years assessment for pre-nursery" at bounding box center [345, 120] width 233 height 15
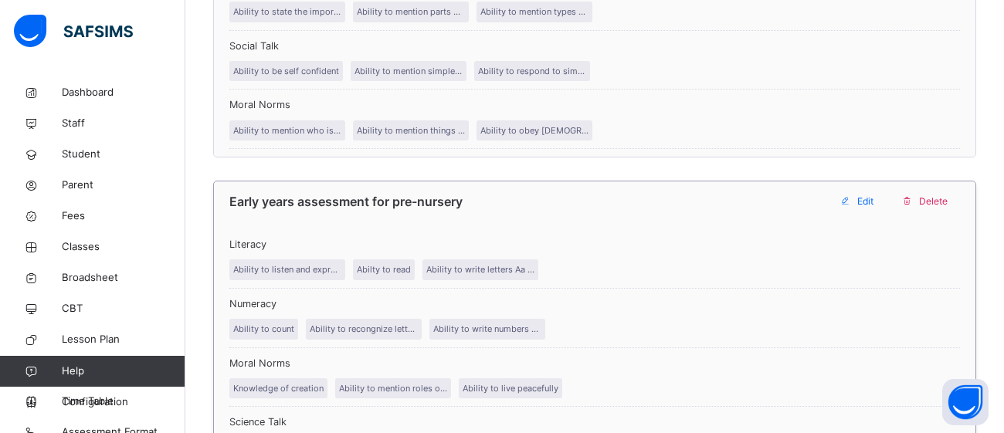
scroll to position [668, 0]
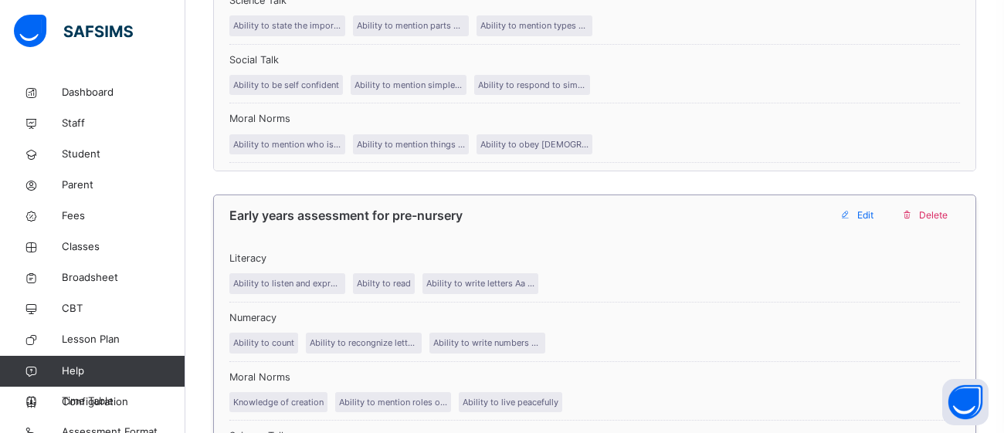
click at [865, 215] on span "Edit" at bounding box center [865, 216] width 16 height 14
type input "**********"
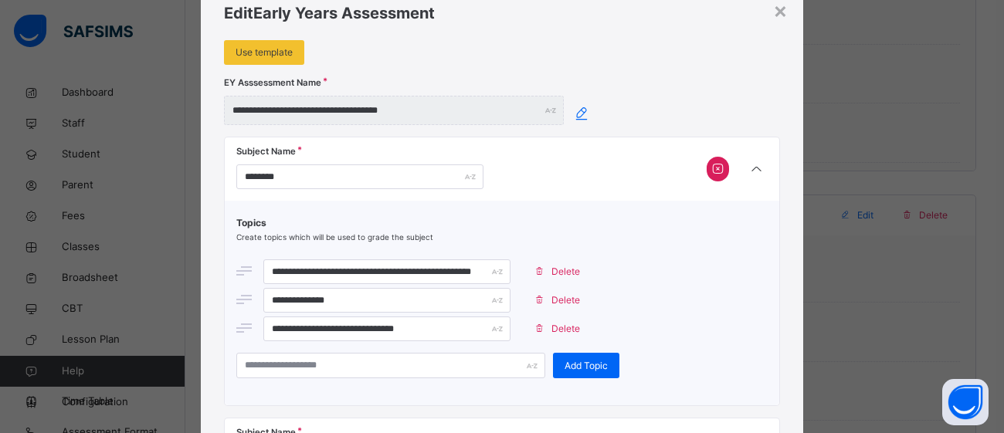
scroll to position [59, 0]
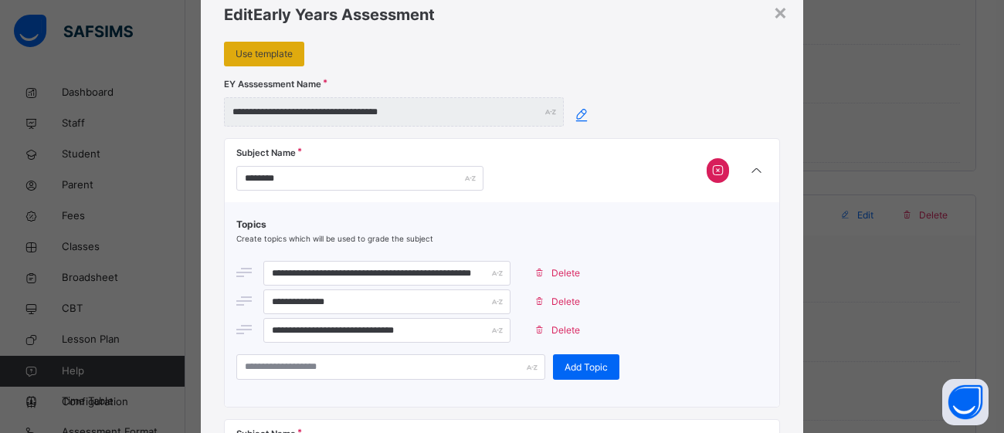
click at [263, 47] on span "Use template" at bounding box center [264, 54] width 57 height 14
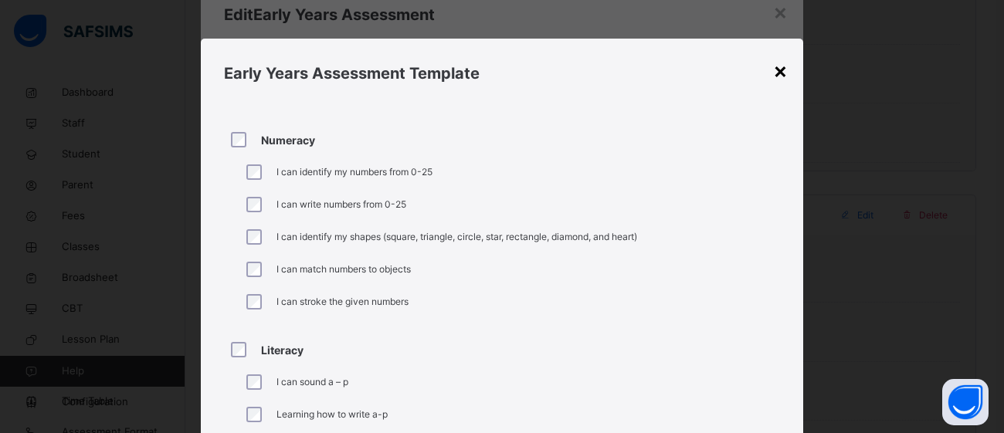
click at [783, 73] on div "×" at bounding box center [780, 70] width 15 height 32
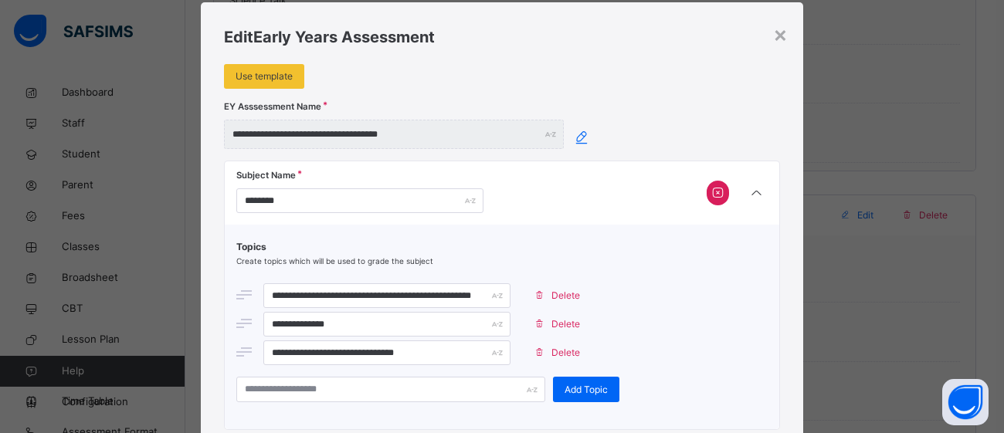
scroll to position [36, 0]
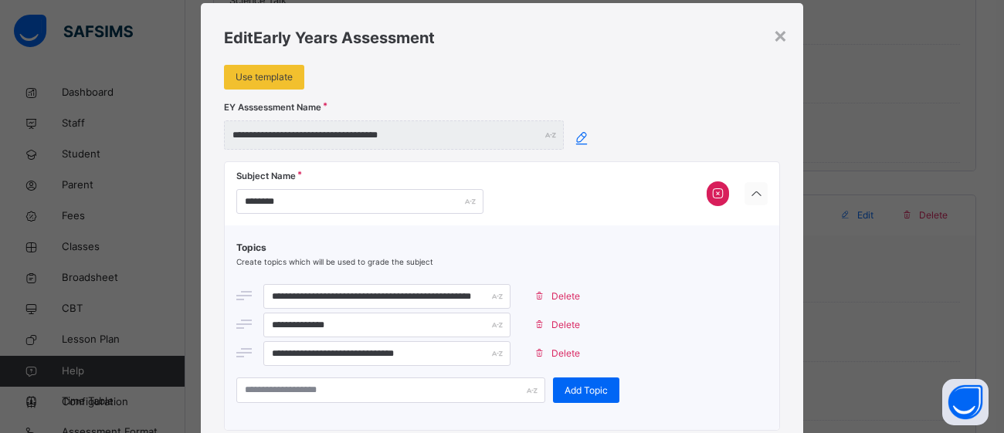
click at [748, 197] on icon at bounding box center [756, 195] width 19 height 20
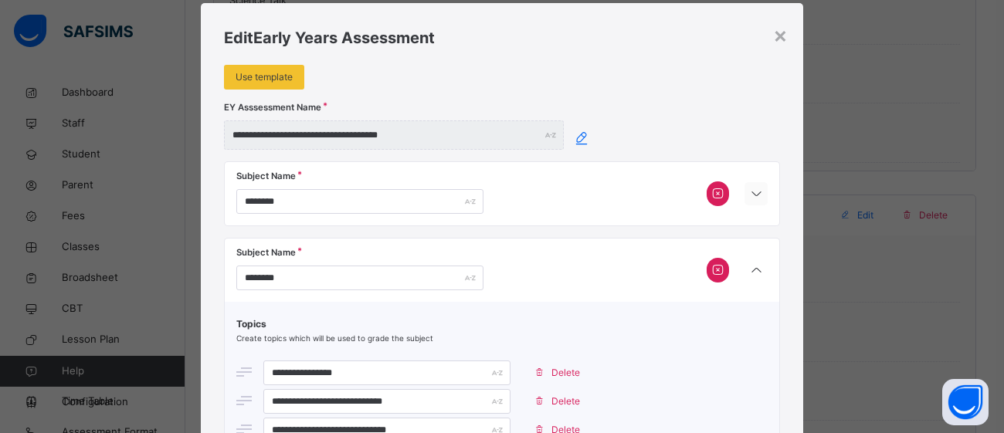
click at [754, 195] on icon at bounding box center [756, 195] width 19 height 20
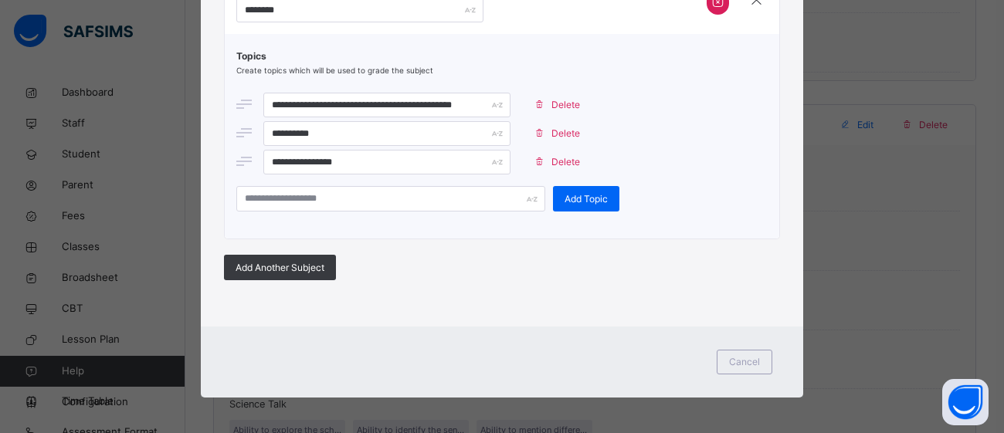
scroll to position [1316, 0]
click at [737, 358] on span "Cancel" at bounding box center [744, 362] width 31 height 14
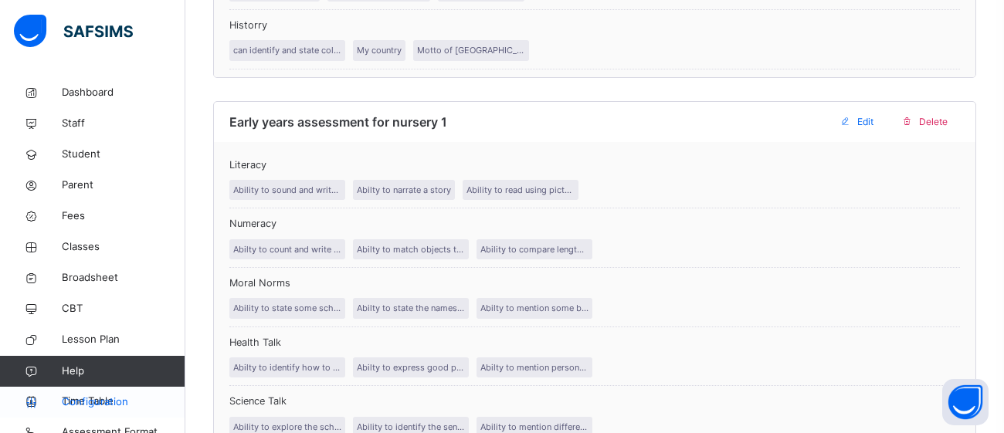
click at [75, 401] on span "Configuration" at bounding box center [123, 402] width 123 height 15
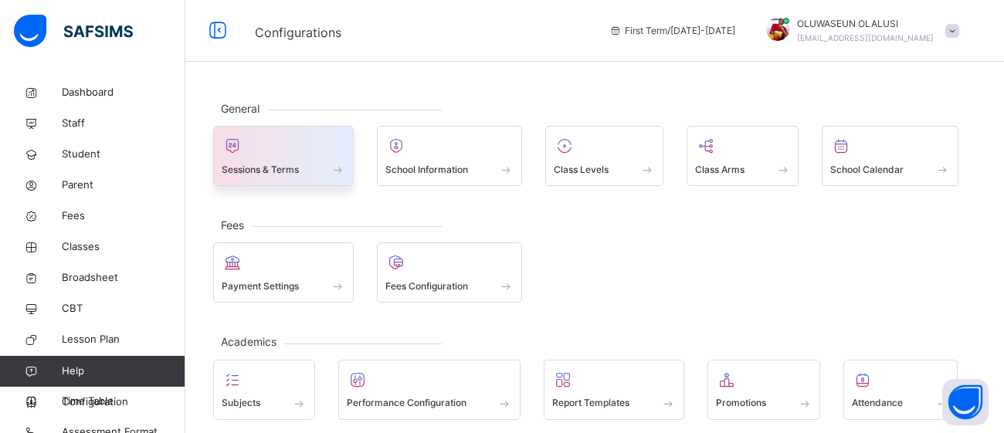
click at [324, 161] on div "Sessions & Terms" at bounding box center [284, 169] width 124 height 16
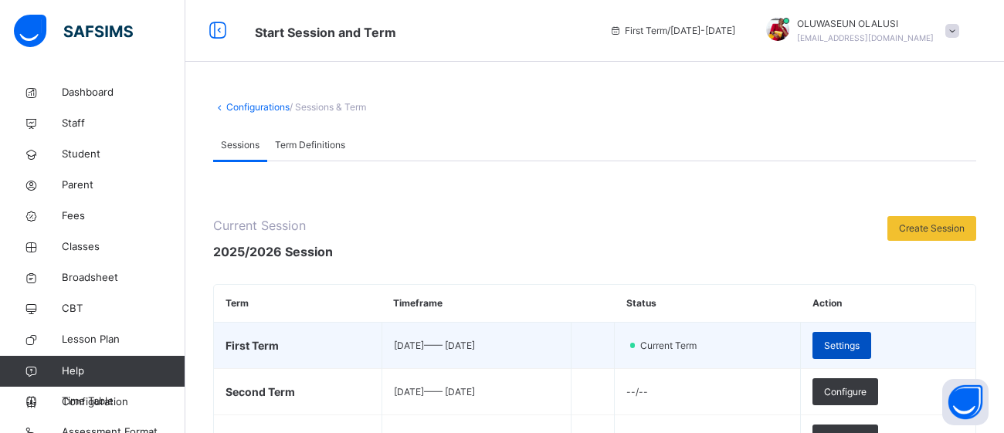
click at [860, 350] on span "Settings" at bounding box center [842, 346] width 36 height 14
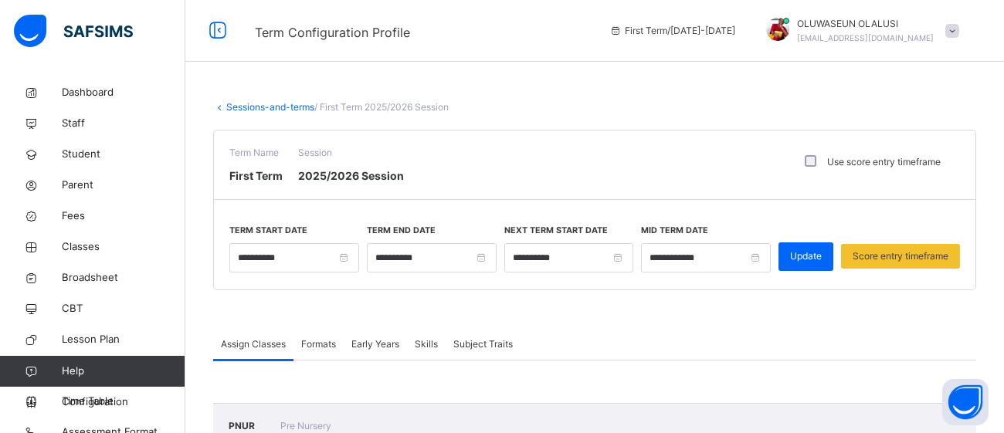
click at [380, 345] on span "Early Years" at bounding box center [375, 345] width 48 height 14
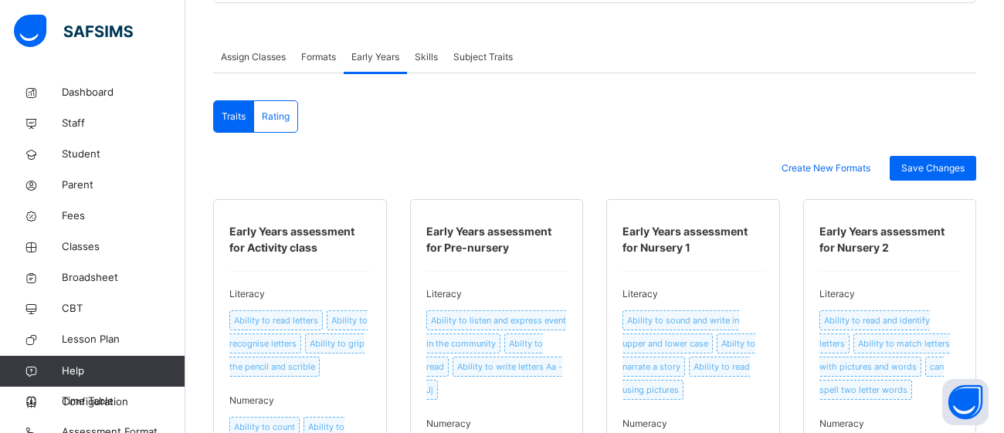
scroll to position [287, 0]
click at [922, 168] on span "Save Changes" at bounding box center [932, 169] width 63 height 14
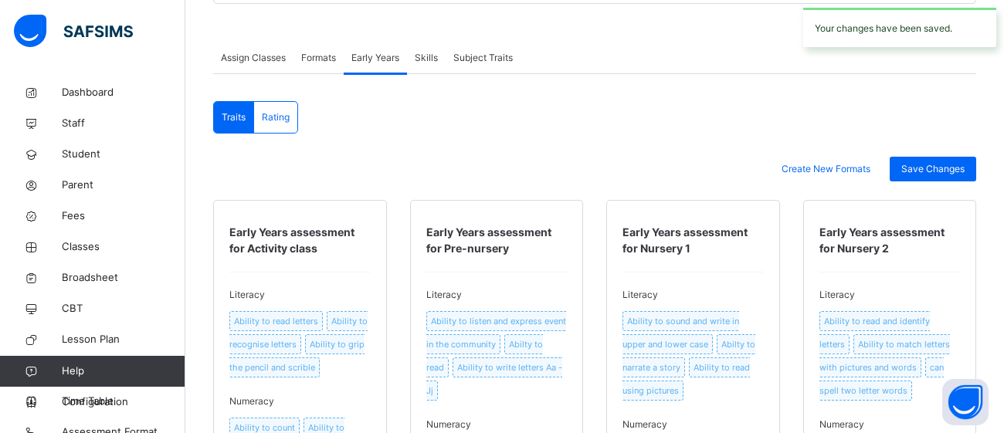
click at [276, 110] on span "Rating" at bounding box center [276, 117] width 28 height 14
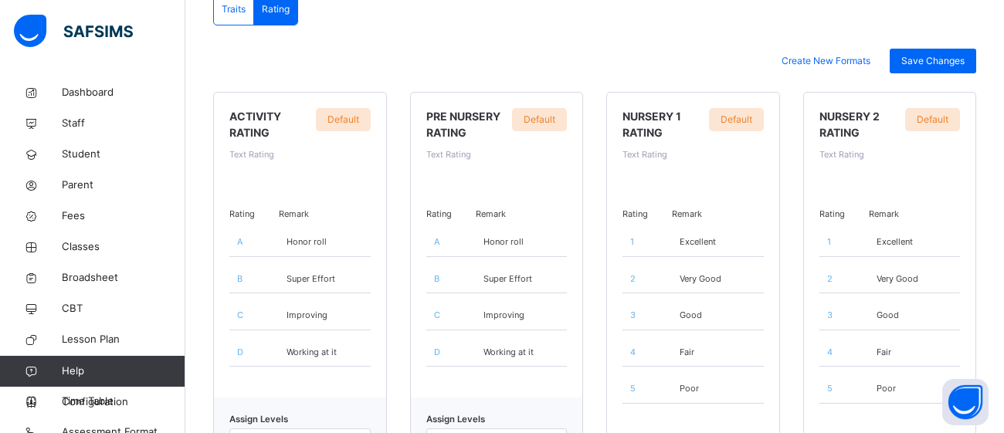
scroll to position [505, 0]
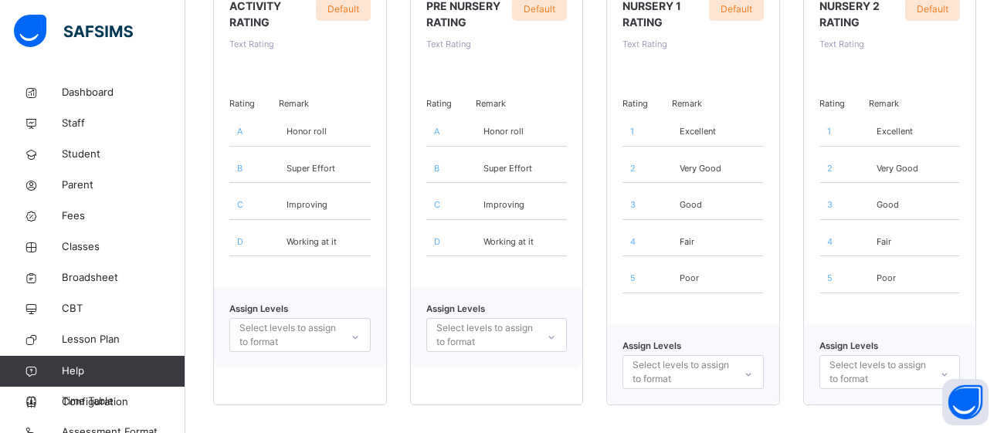
click at [358, 334] on div "Select levels to assign to format" at bounding box center [299, 335] width 141 height 34
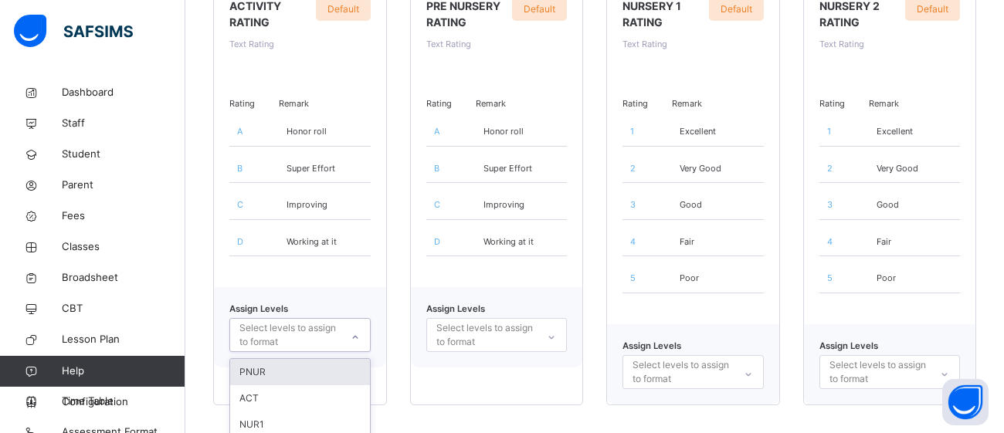
scroll to position [534, 0]
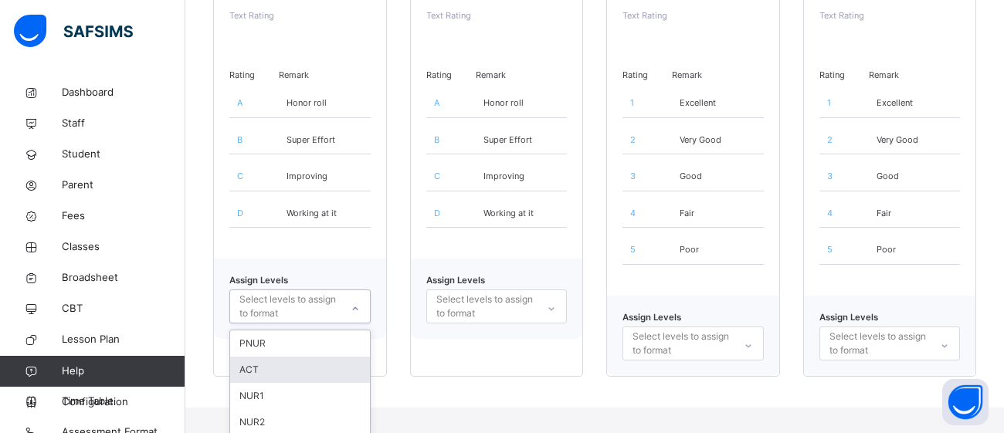
click at [327, 363] on div "ACT" at bounding box center [300, 370] width 140 height 26
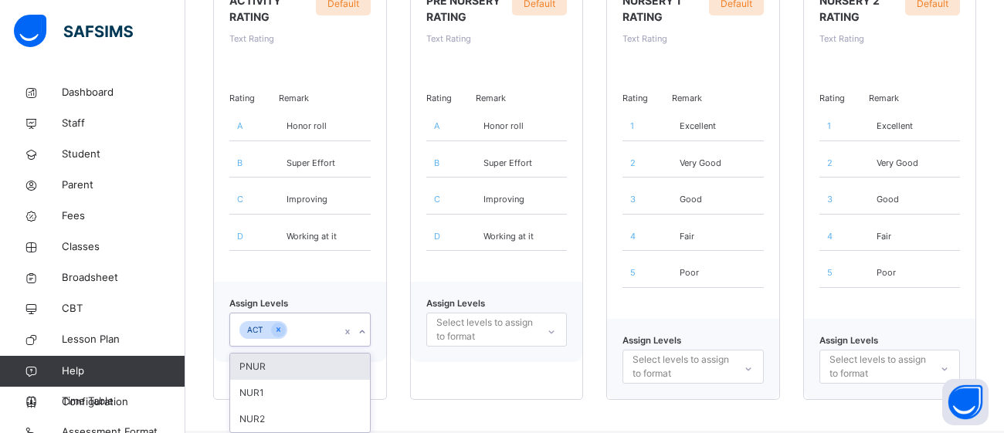
scroll to position [509, 0]
click at [482, 382] on div "PRE NURSERY RATING Text Rating Default Rating Remark A Honor roll B Super Effor…" at bounding box center [497, 190] width 174 height 424
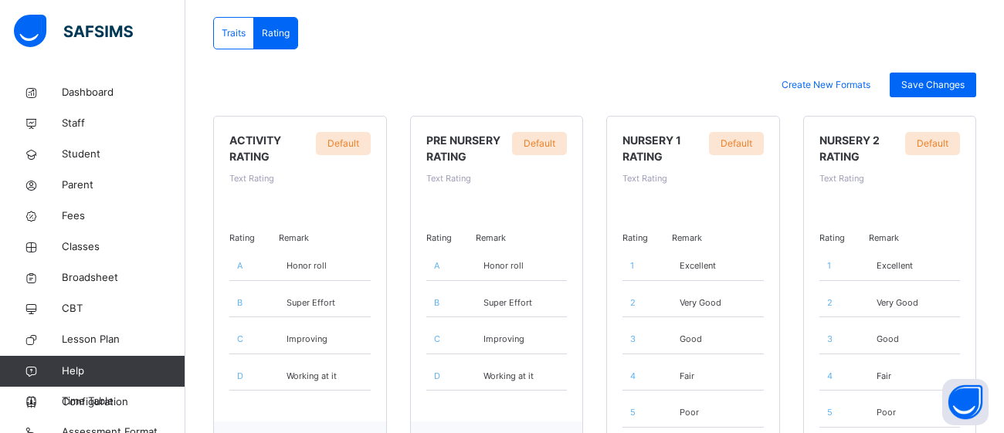
scroll to position [505, 0]
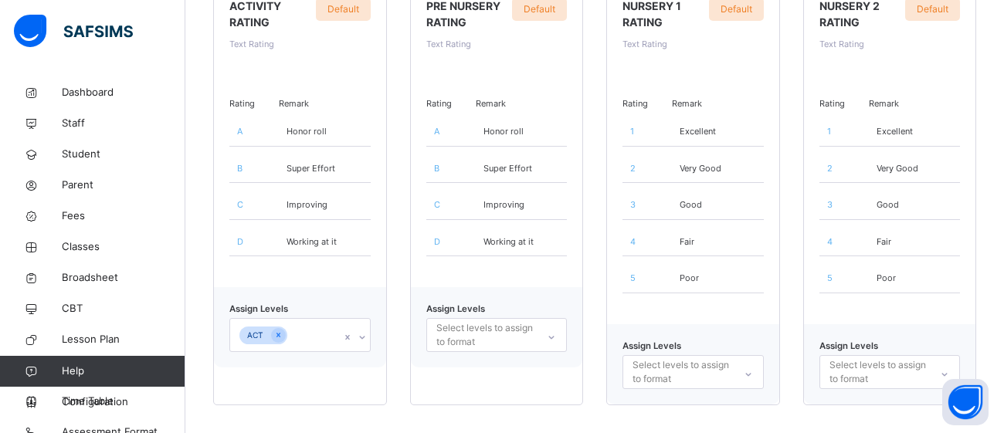
click at [543, 336] on div at bounding box center [551, 337] width 26 height 25
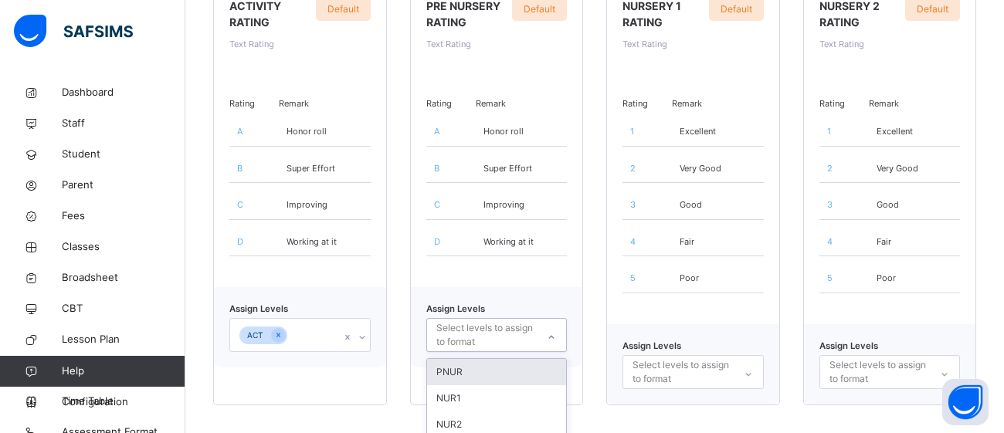
scroll to position [508, 0]
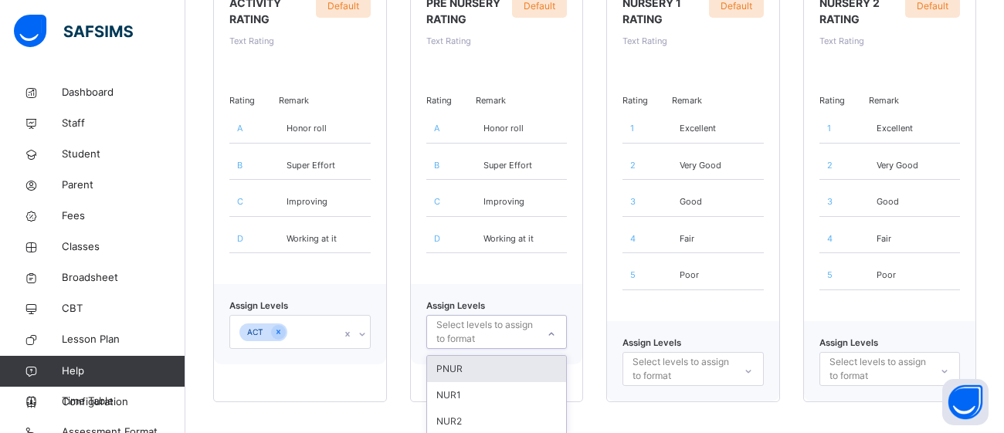
click at [510, 373] on div "PNUR" at bounding box center [497, 369] width 140 height 26
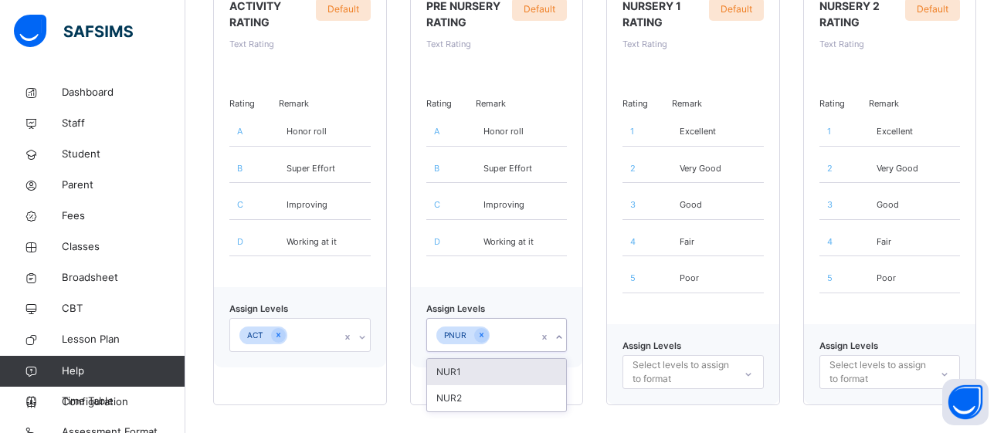
click at [748, 372] on div at bounding box center [748, 372] width 29 height 32
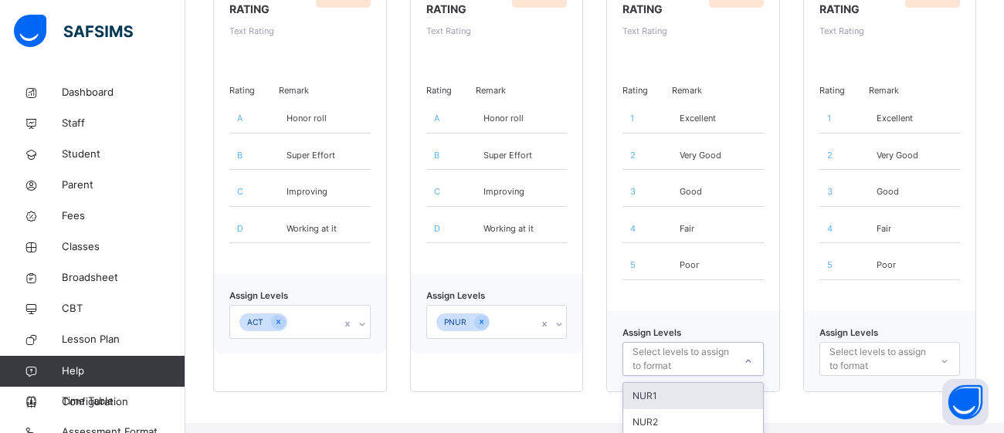
click at [725, 384] on div "NUR1" at bounding box center [693, 396] width 140 height 26
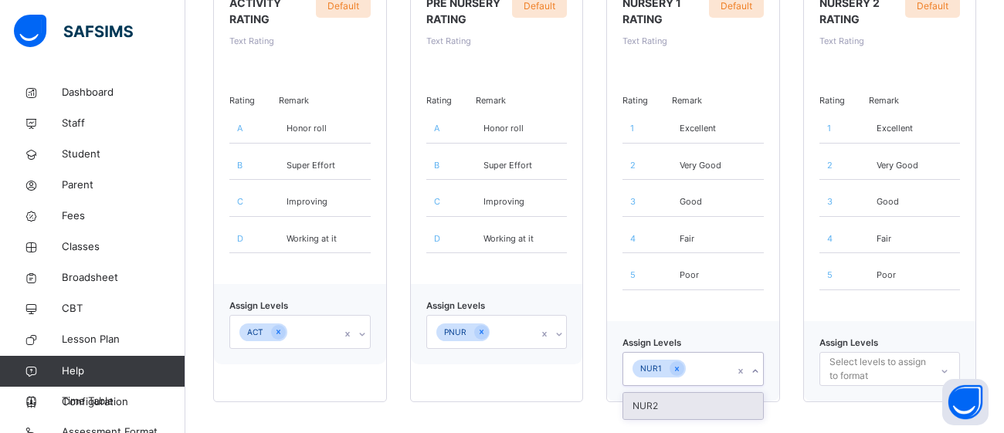
scroll to position [506, 0]
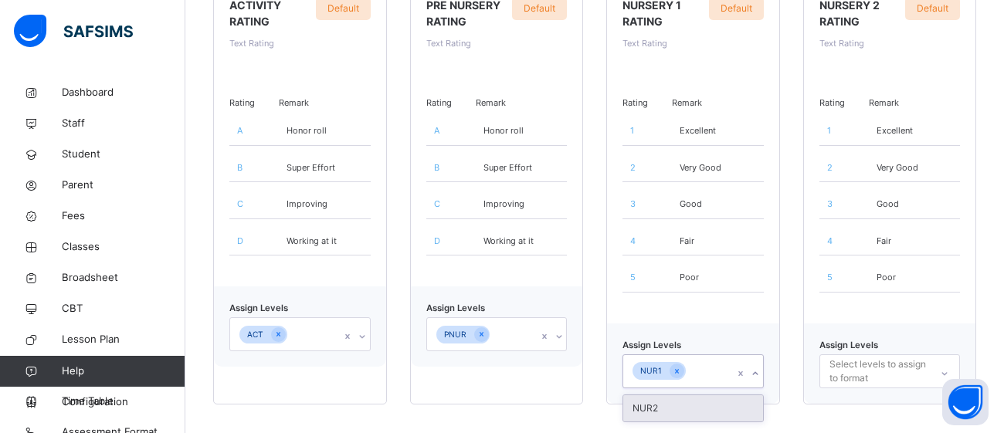
click at [942, 370] on icon at bounding box center [944, 373] width 9 height 15
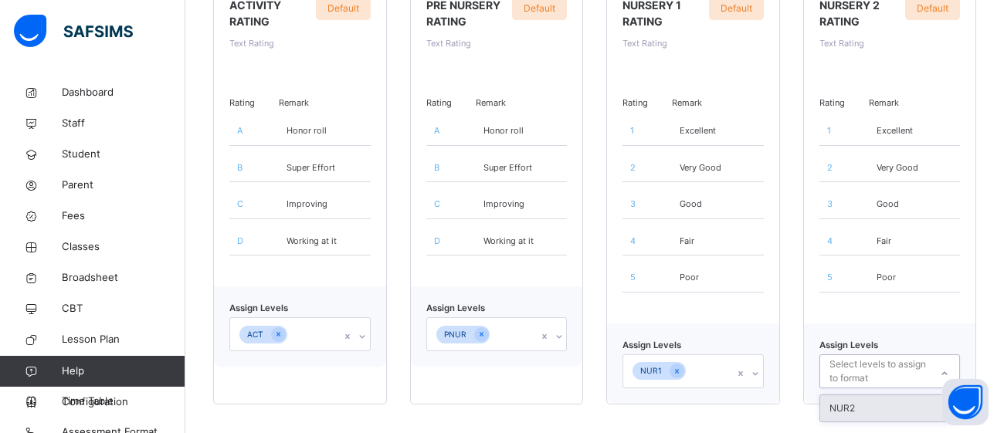
click at [861, 409] on div "NUR2" at bounding box center [890, 409] width 140 height 26
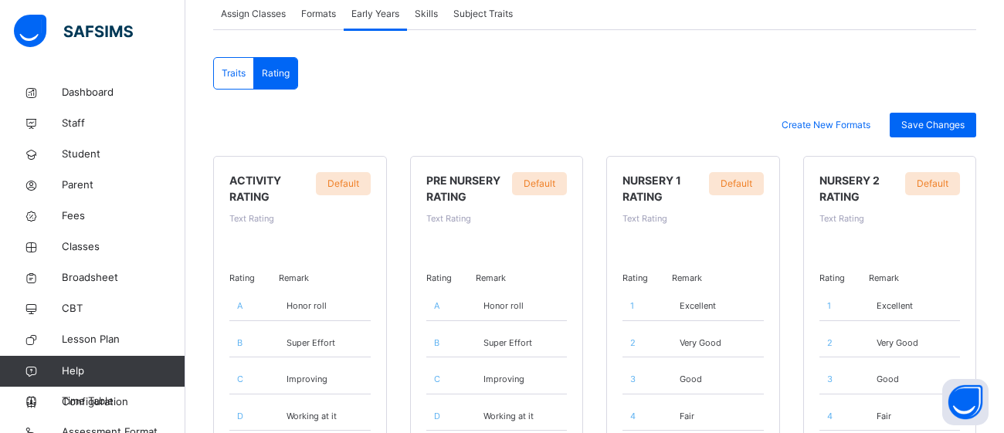
scroll to position [332, 0]
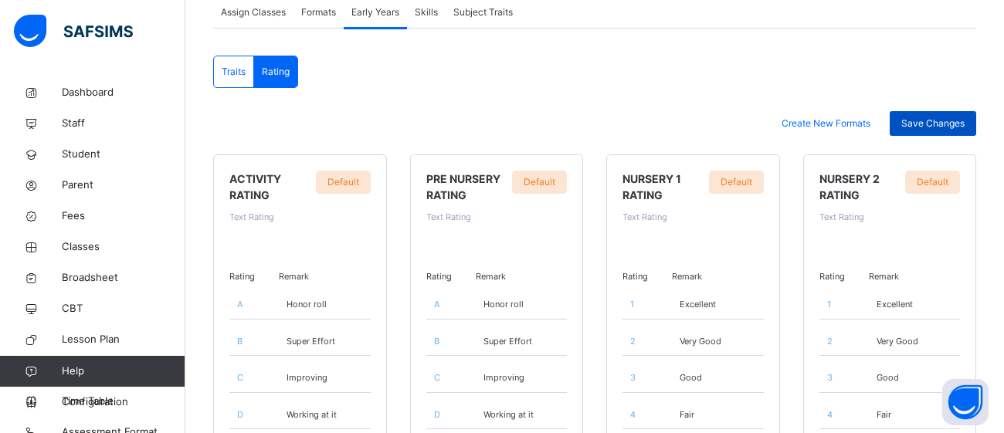
click at [937, 122] on span "Save Changes" at bounding box center [932, 124] width 63 height 14
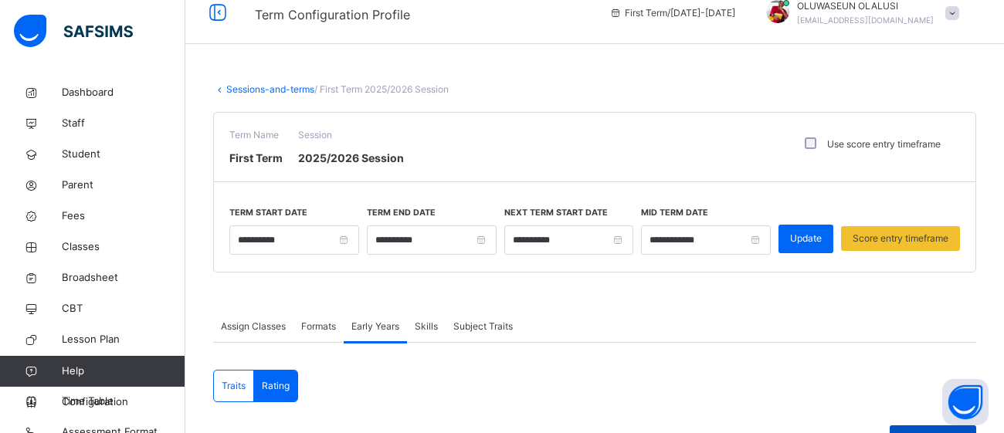
scroll to position [0, 0]
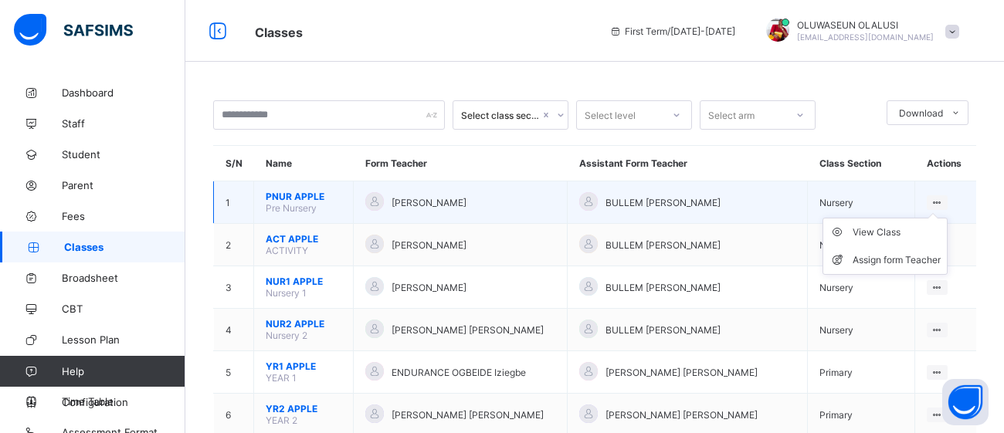
click at [932, 200] on icon at bounding box center [937, 203] width 13 height 12
click at [912, 236] on div "View Class" at bounding box center [897, 232] width 88 height 15
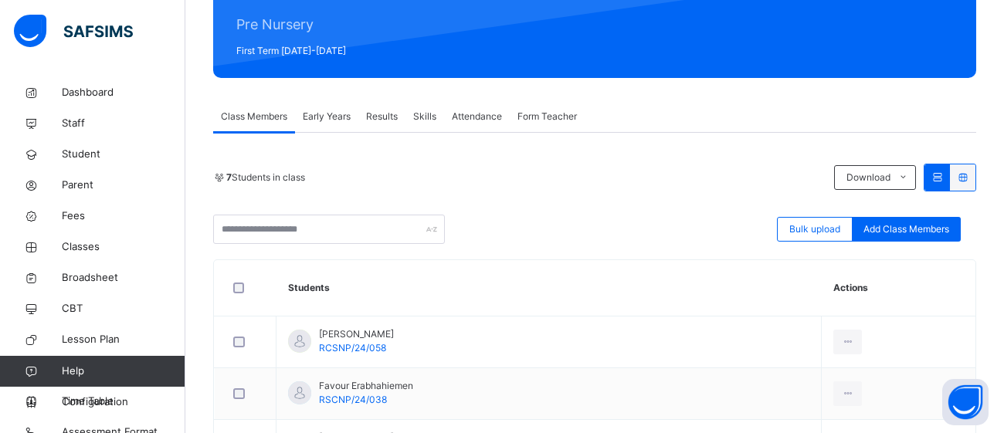
scroll to position [193, 0]
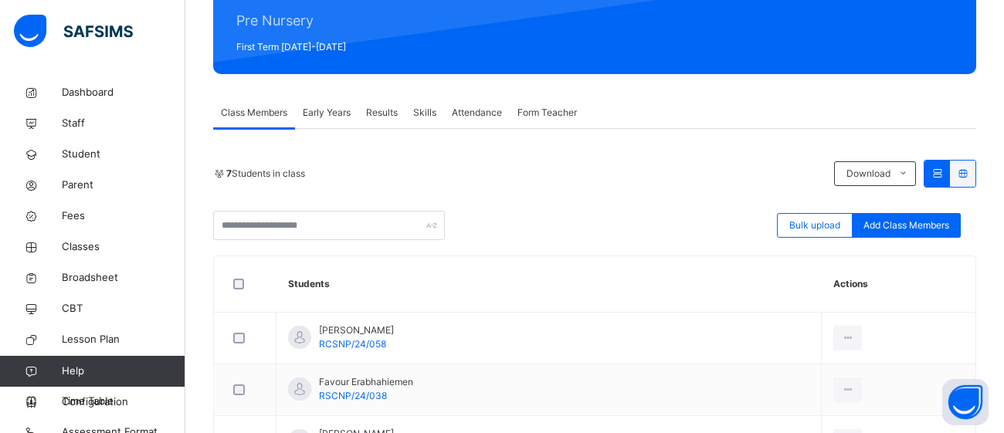
click at [334, 115] on span "Early Years" at bounding box center [327, 113] width 48 height 14
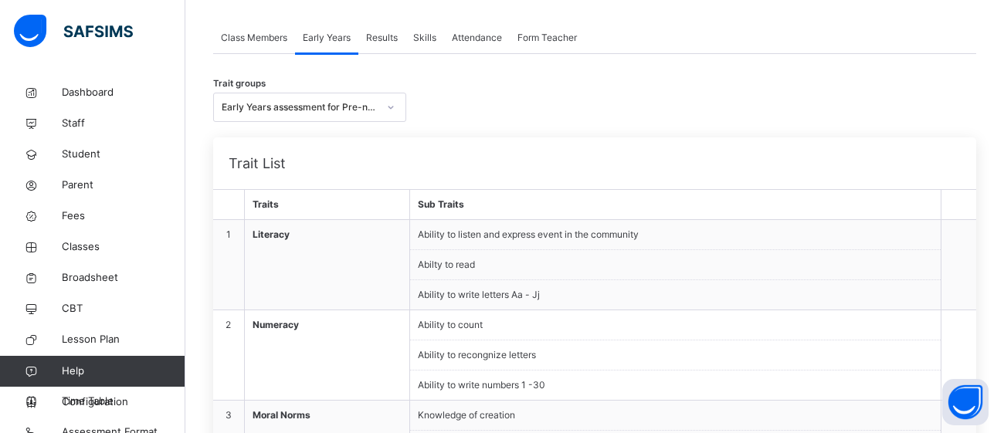
scroll to position [270, 0]
click at [385, 109] on div at bounding box center [391, 105] width 26 height 25
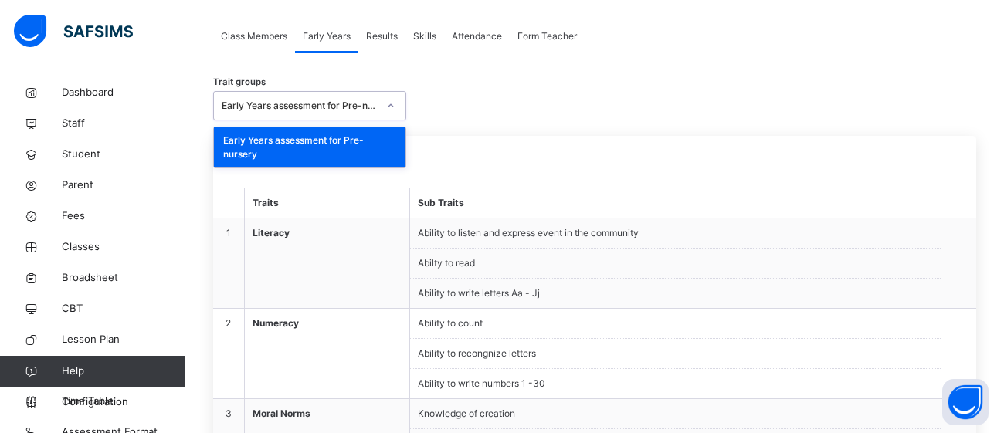
click at [372, 156] on div "Early Years assessment for Pre-nursery" at bounding box center [310, 147] width 192 height 40
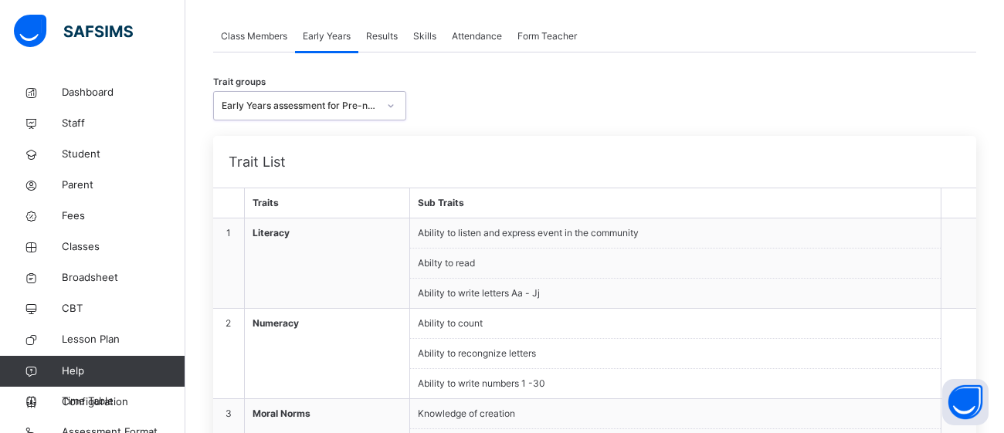
click at [380, 26] on div "Results" at bounding box center [381, 36] width 47 height 31
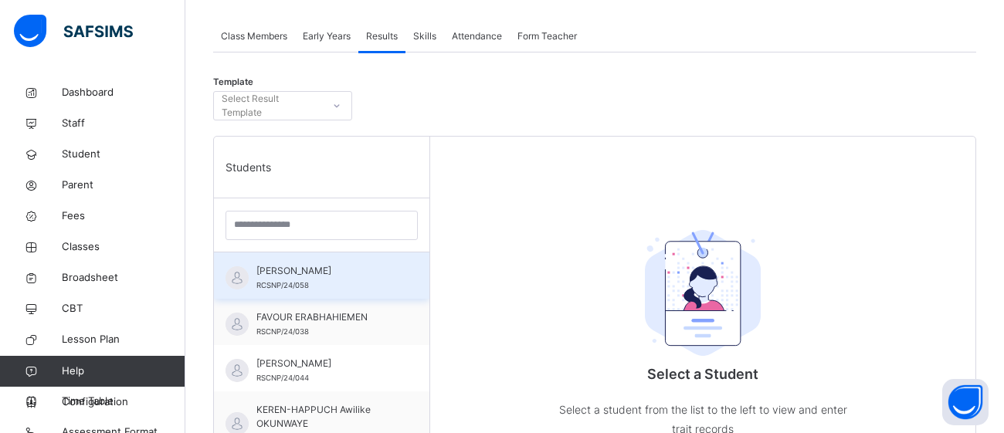
click at [345, 278] on div "AISHA Sadiq ABUBAKAR RCSNP/24/058" at bounding box center [325, 278] width 138 height 28
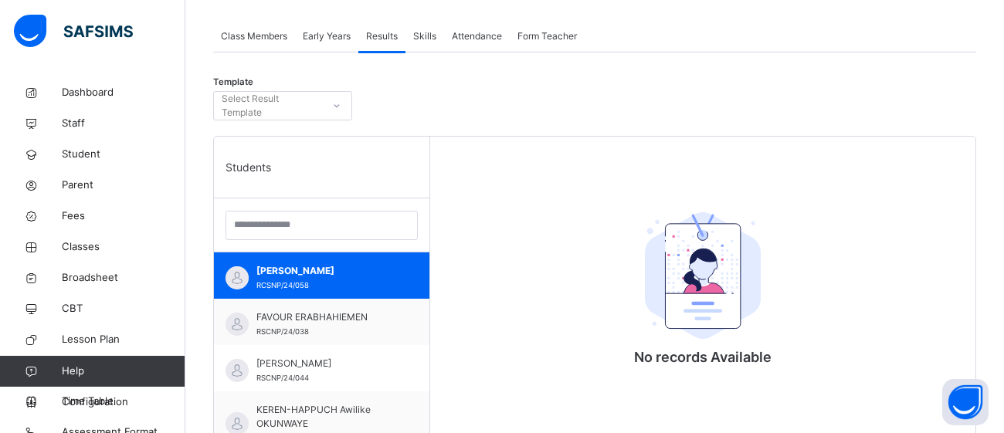
click at [332, 102] on icon at bounding box center [336, 105] width 9 height 15
click at [428, 34] on span "Skills" at bounding box center [424, 36] width 23 height 14
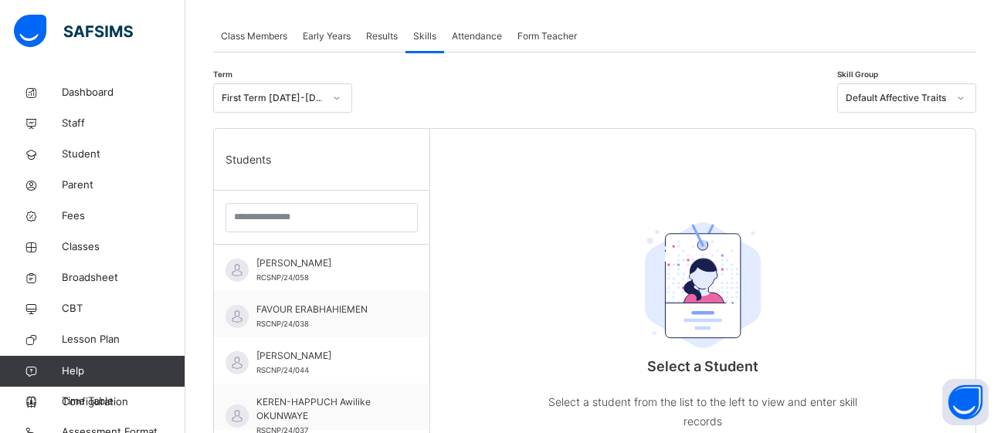
click at [317, 40] on span "Early Years" at bounding box center [327, 36] width 48 height 14
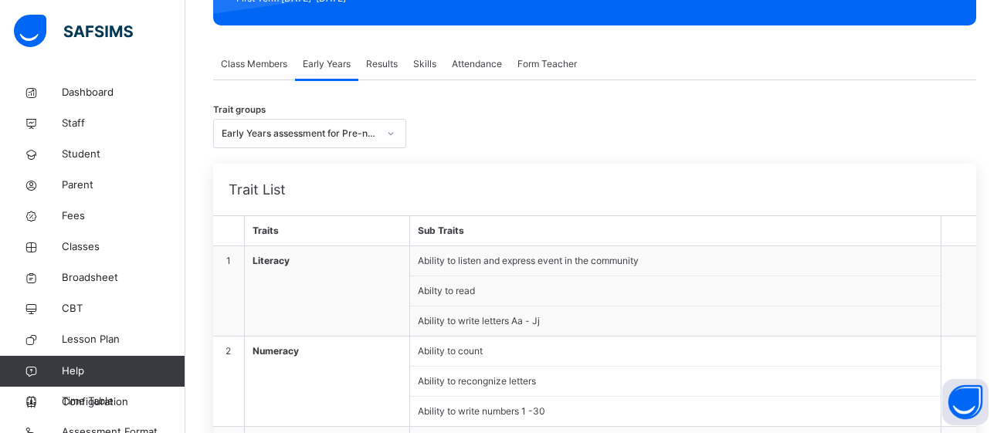
scroll to position [243, 0]
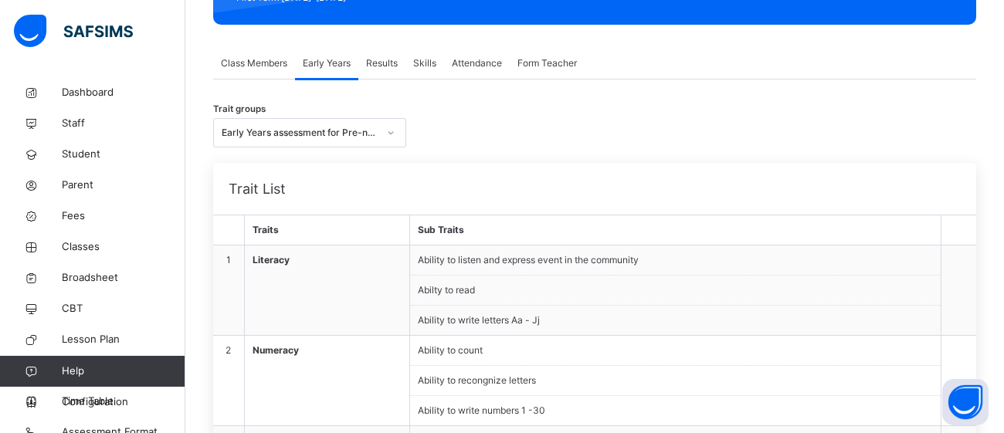
click at [241, 63] on span "Class Members" at bounding box center [254, 63] width 66 height 14
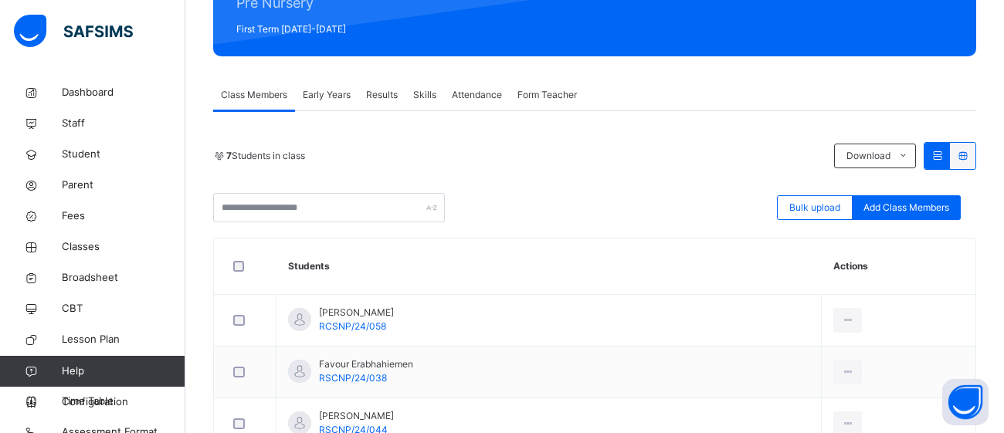
scroll to position [210, 0]
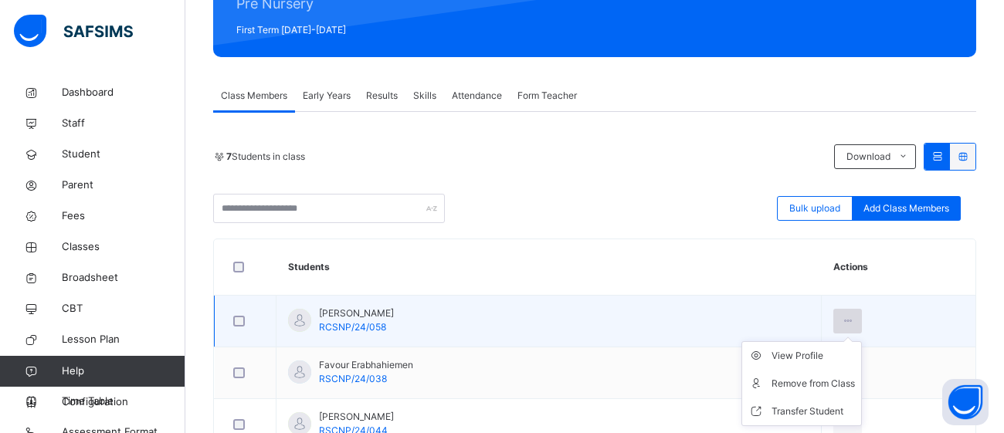
click at [854, 321] on div at bounding box center [847, 321] width 29 height 25
click at [953, 310] on td "View Profile Remove from Class Transfer Student" at bounding box center [899, 322] width 154 height 52
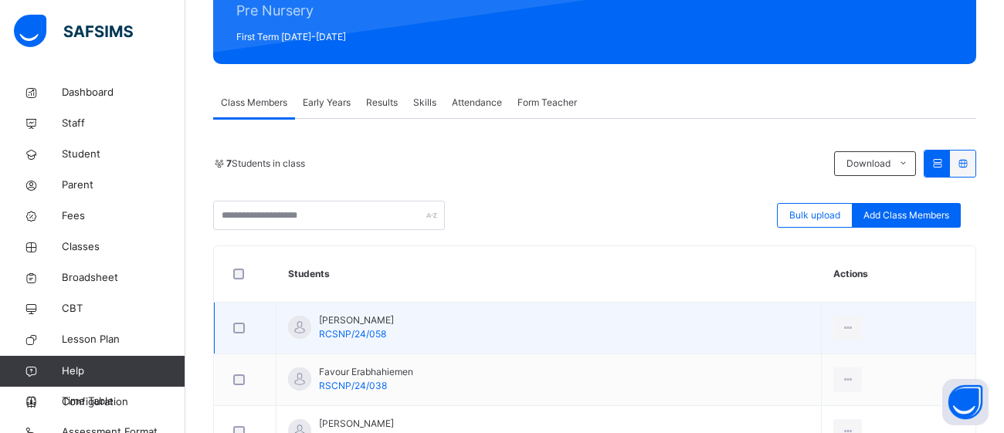
scroll to position [206, 0]
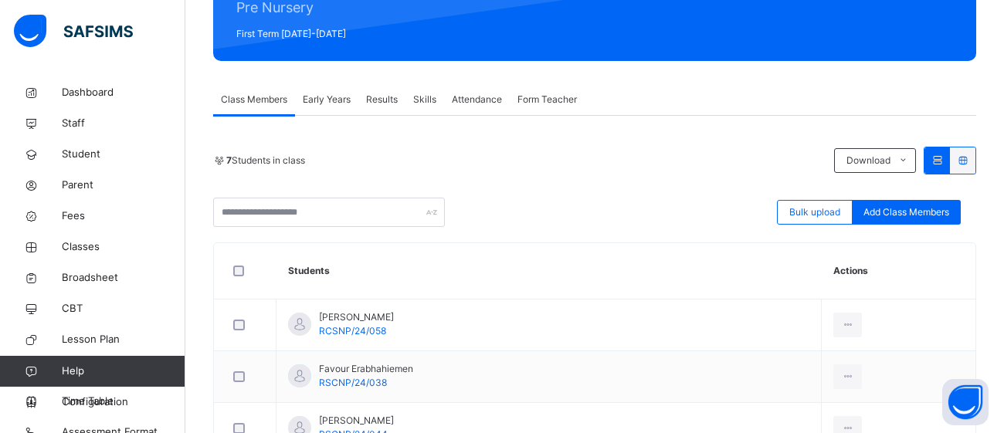
click at [328, 109] on div "Early Years" at bounding box center [326, 99] width 63 height 31
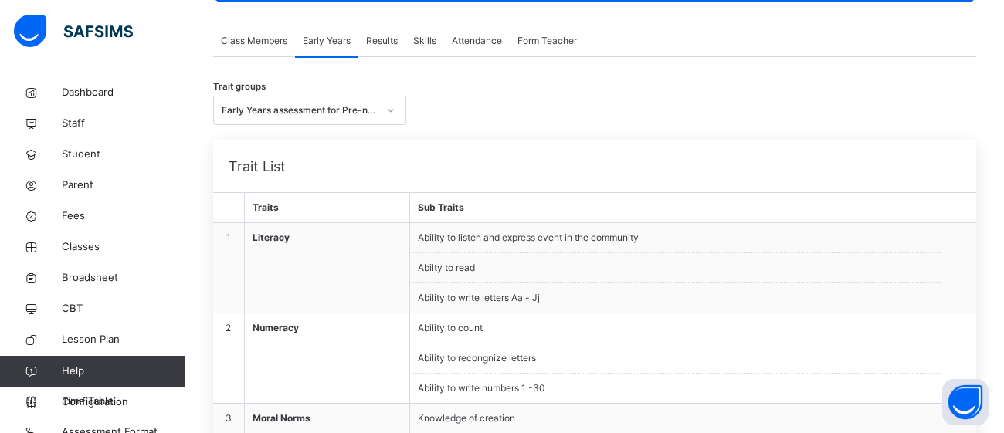
scroll to position [266, 0]
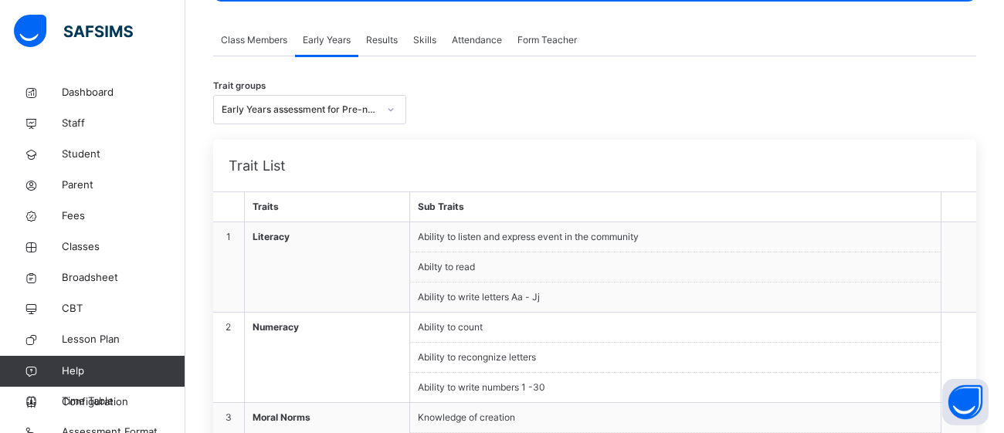
click at [971, 240] on td at bounding box center [959, 267] width 36 height 90
click at [955, 243] on td at bounding box center [959, 267] width 36 height 90
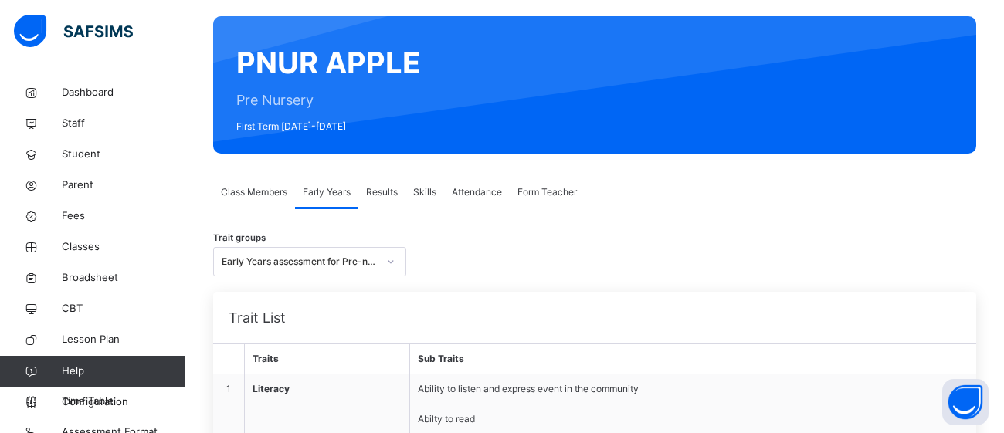
scroll to position [110, 0]
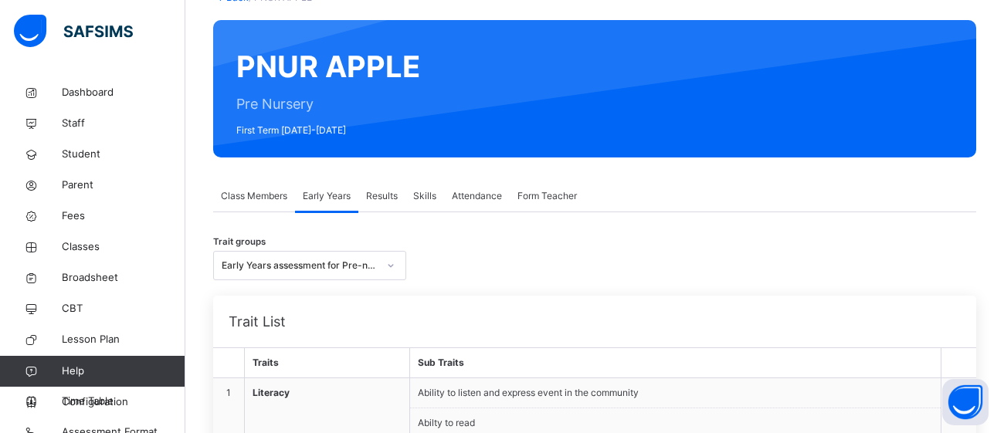
click at [391, 197] on span "Results" at bounding box center [382, 196] width 32 height 14
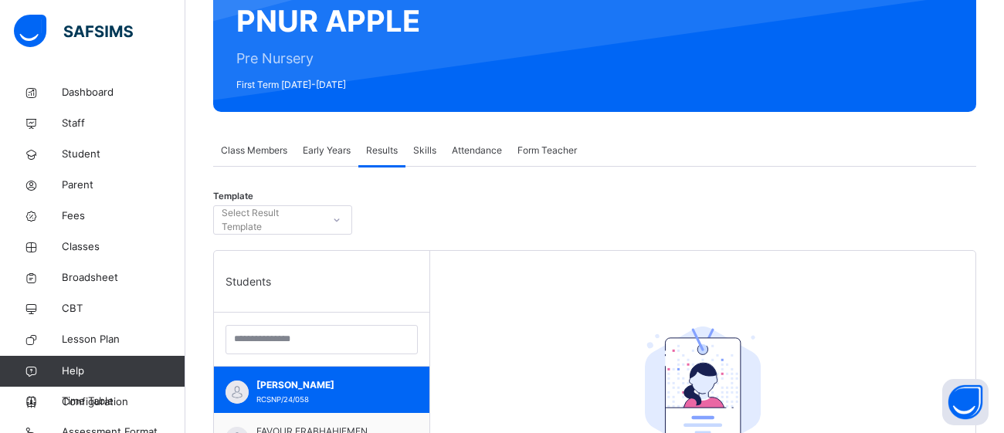
scroll to position [148, 0]
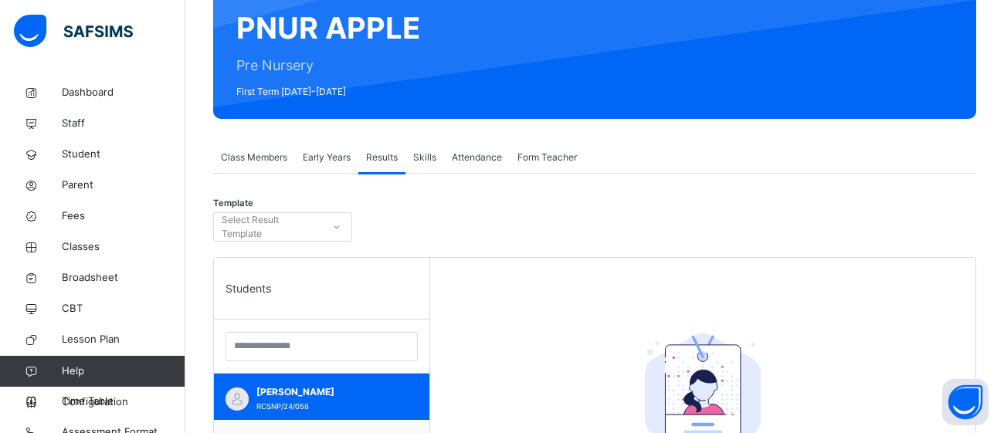
click at [426, 153] on span "Skills" at bounding box center [424, 158] width 23 height 14
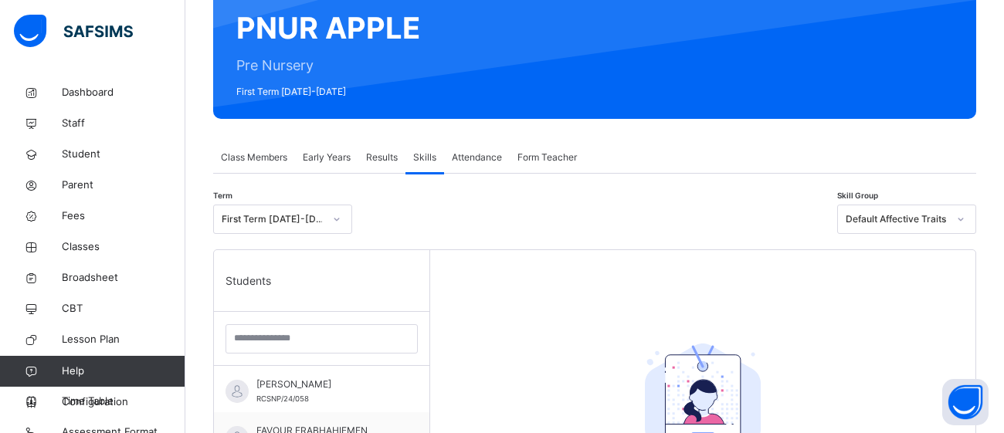
click at [482, 154] on span "Attendance" at bounding box center [477, 158] width 50 height 14
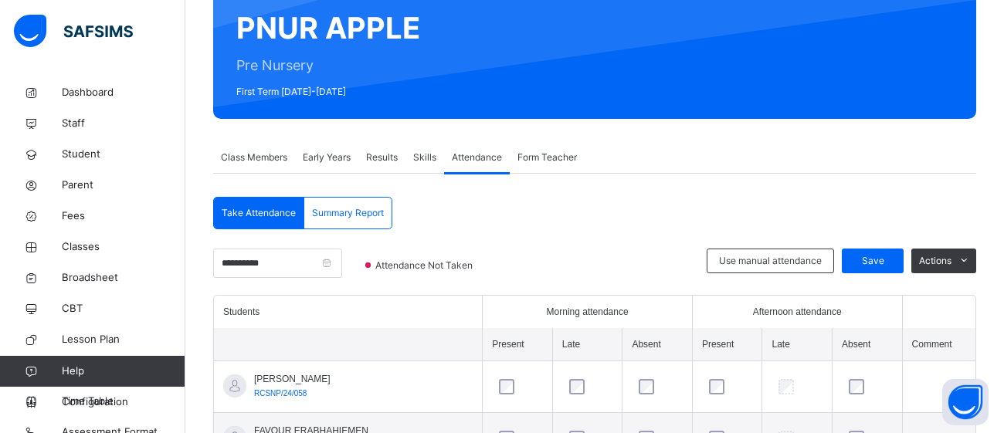
click at [549, 169] on div "Form Teacher" at bounding box center [547, 157] width 75 height 31
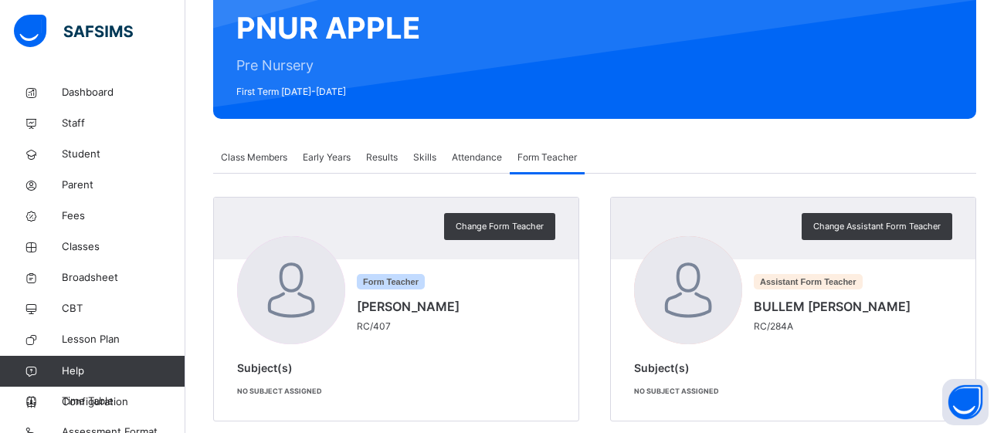
click at [328, 164] on span "Early Years" at bounding box center [327, 158] width 48 height 14
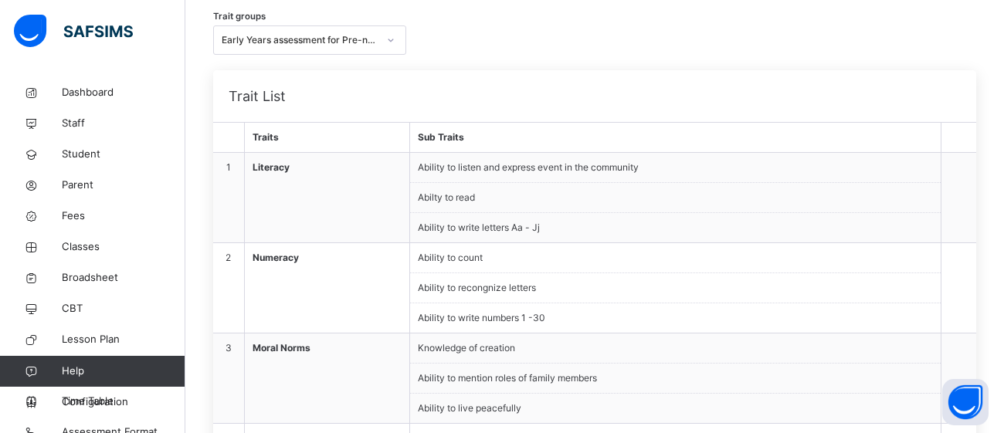
scroll to position [334, 0]
click at [962, 206] on td at bounding box center [959, 199] width 36 height 90
click at [948, 204] on td at bounding box center [959, 199] width 36 height 90
click at [952, 199] on td at bounding box center [959, 199] width 36 height 90
click at [958, 200] on td at bounding box center [959, 199] width 36 height 90
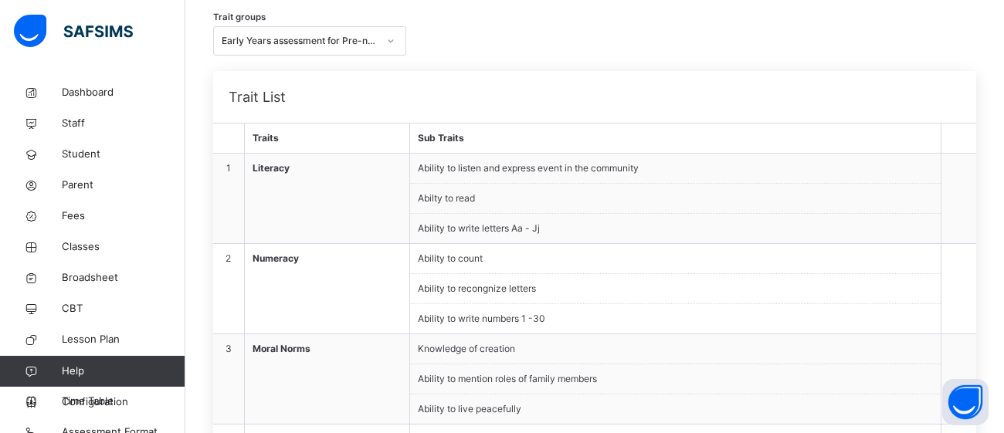
click at [959, 202] on td at bounding box center [959, 199] width 36 height 90
click at [958, 206] on td at bounding box center [959, 199] width 36 height 90
click at [957, 208] on td at bounding box center [959, 199] width 36 height 90
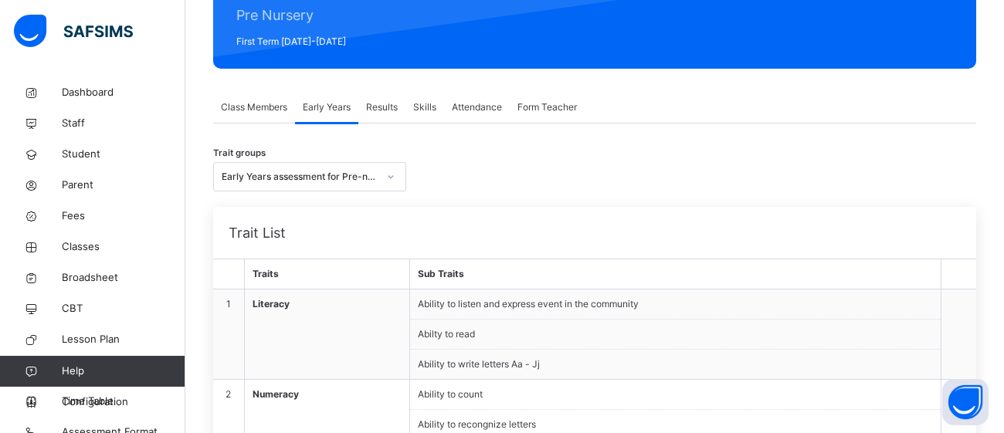
scroll to position [195, 0]
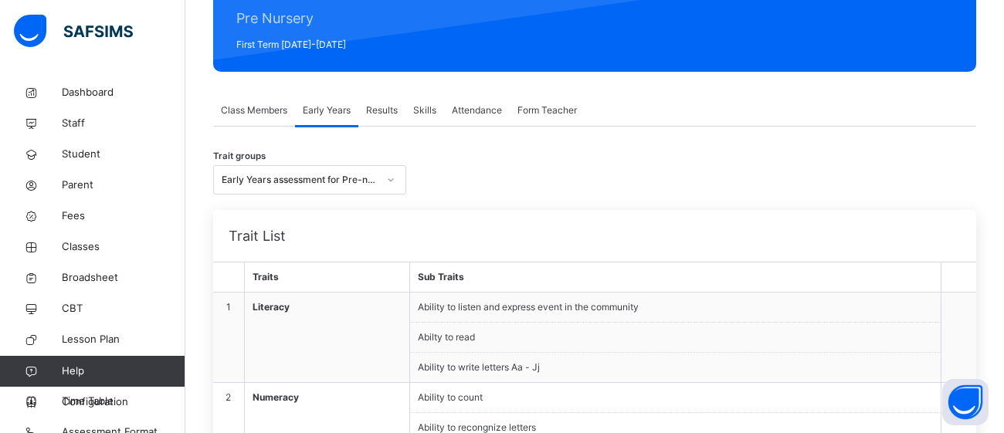
click at [388, 107] on span "Results" at bounding box center [382, 111] width 32 height 14
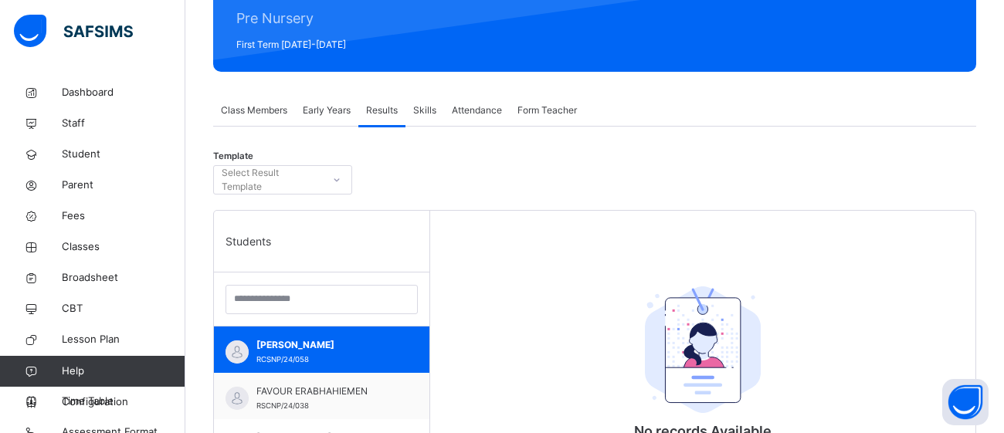
click at [417, 105] on span "Skills" at bounding box center [424, 111] width 23 height 14
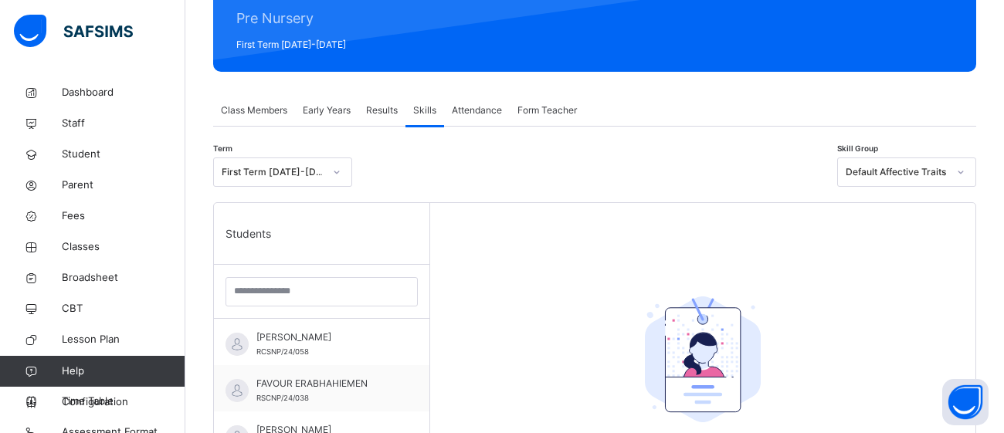
click at [279, 100] on div "Class Members" at bounding box center [254, 110] width 82 height 31
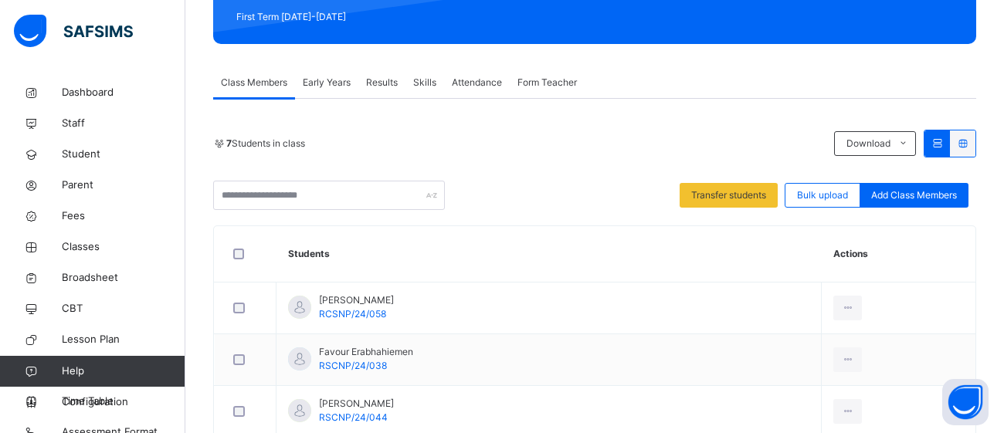
scroll to position [224, 0]
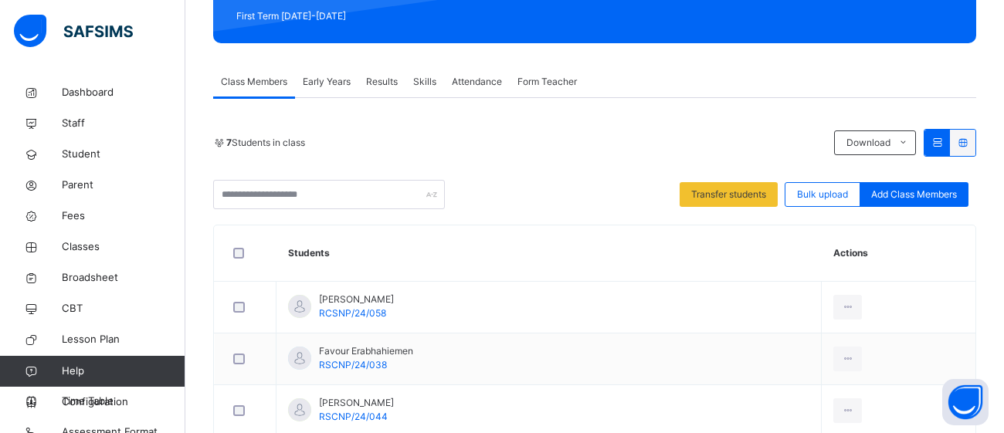
click at [328, 78] on span "Early Years" at bounding box center [327, 82] width 48 height 14
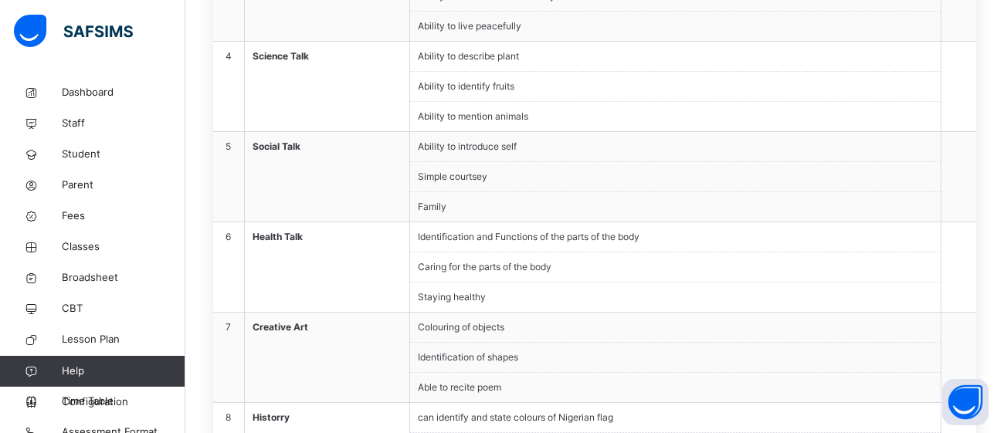
scroll to position [813, 0]
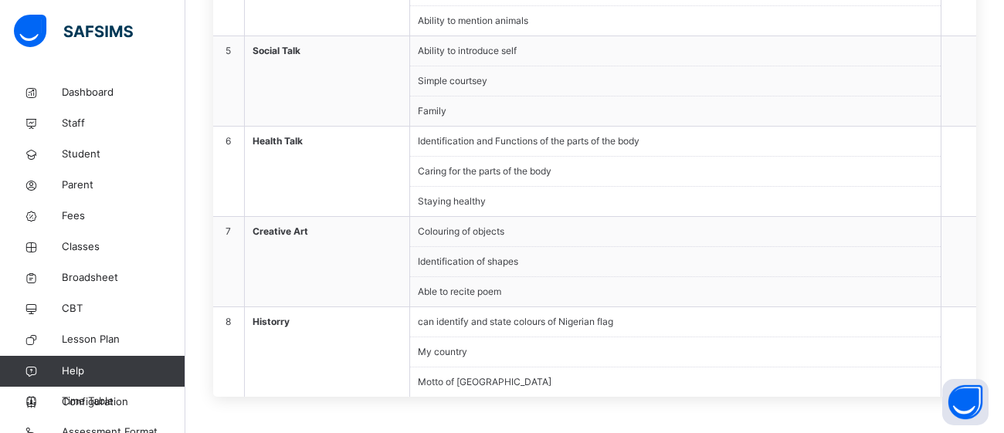
click at [898, 332] on li "can identify and state colours of Nigerian flag" at bounding box center [675, 322] width 531 height 30
